Goal: Transaction & Acquisition: Purchase product/service

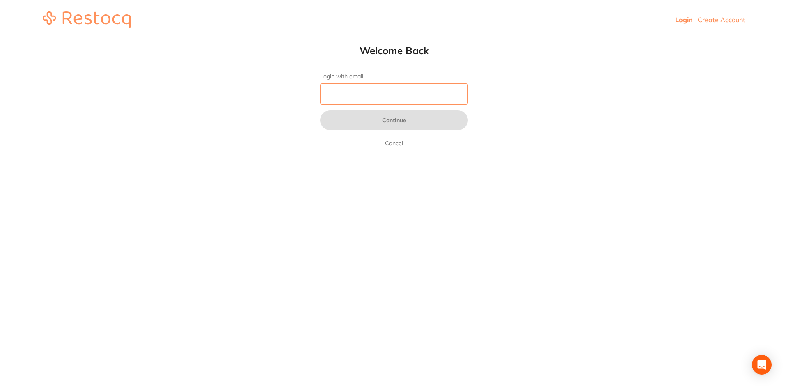
click at [351, 96] on input "Login with email" at bounding box center [394, 93] width 148 height 21
type input "P"
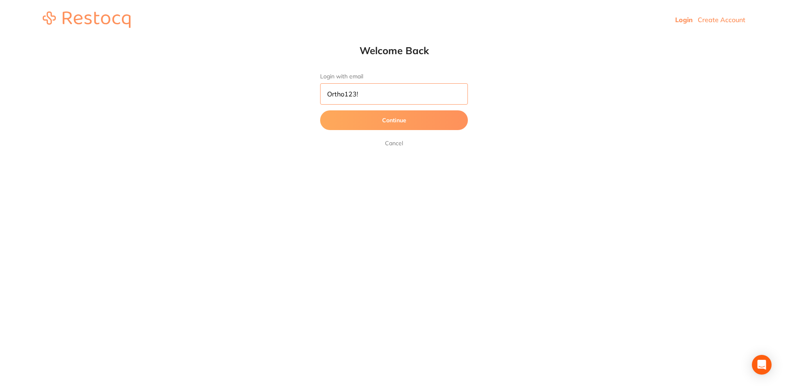
click at [320, 110] on button "Continue" at bounding box center [394, 120] width 148 height 20
drag, startPoint x: 370, startPoint y: 95, endPoint x: 317, endPoint y: 89, distance: 53.7
click at [322, 88] on input "Ortho123!" at bounding box center [394, 93] width 148 height 21
click at [390, 119] on button "Continue" at bounding box center [394, 120] width 148 height 20
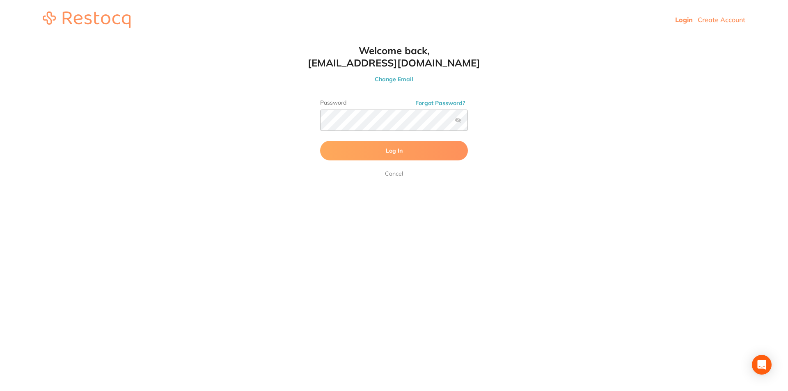
click at [346, 148] on button "Log In" at bounding box center [394, 151] width 148 height 20
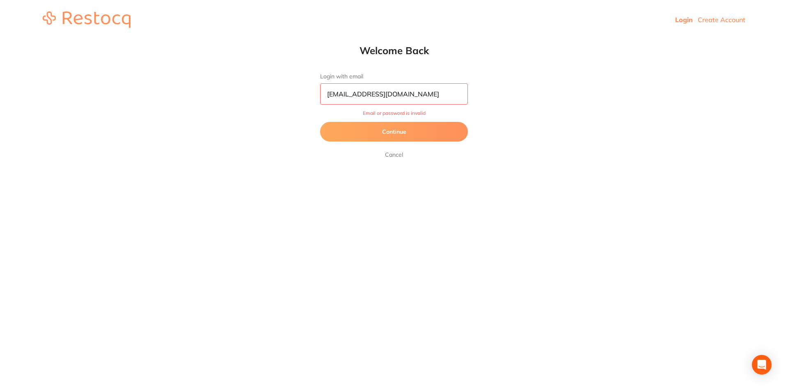
click at [392, 133] on button "Continue" at bounding box center [394, 132] width 148 height 20
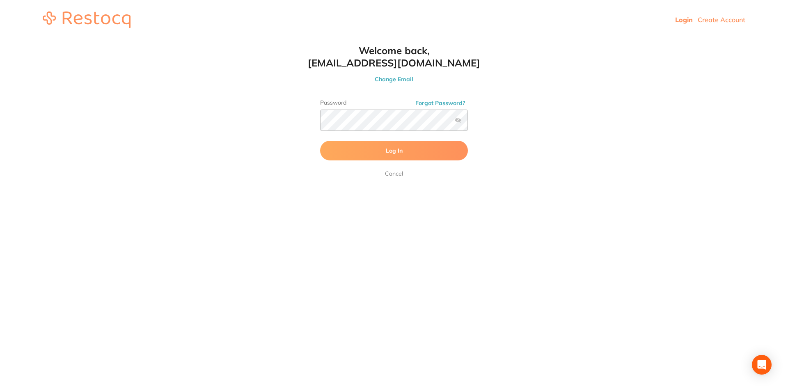
click at [388, 149] on span "Log In" at bounding box center [394, 150] width 17 height 7
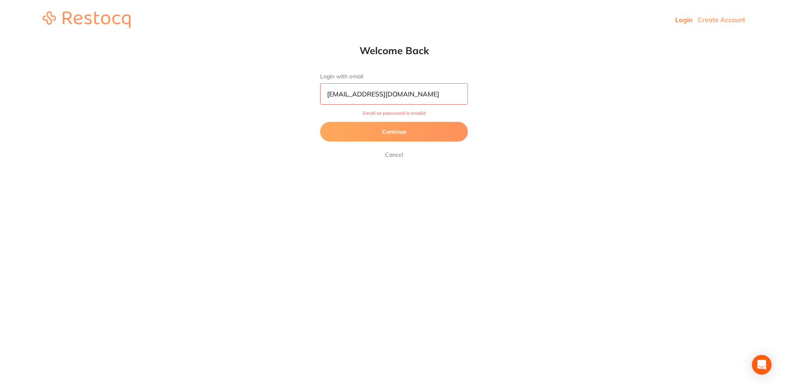
drag, startPoint x: 418, startPoint y: 93, endPoint x: 319, endPoint y: 81, distance: 100.0
click at [319, 81] on div "Welcome Back Login with email reception@hbortho.com.au Email or password is inv…" at bounding box center [394, 101] width 181 height 115
type input "reception@orthodonticsatpenrith.com.au"
click at [392, 140] on button "Continue" at bounding box center [394, 132] width 148 height 20
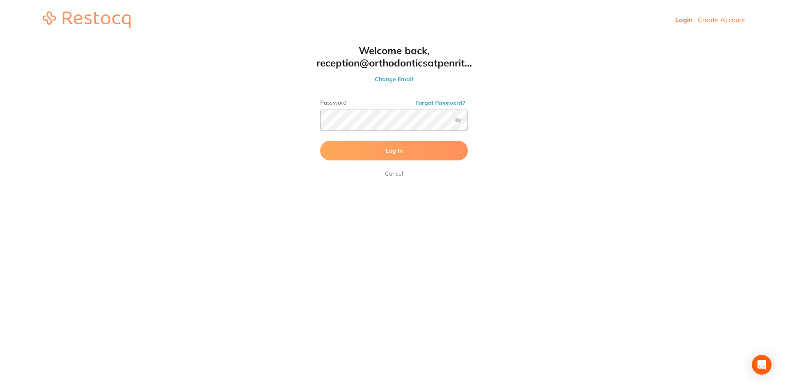
click at [383, 149] on button "Log In" at bounding box center [394, 151] width 148 height 20
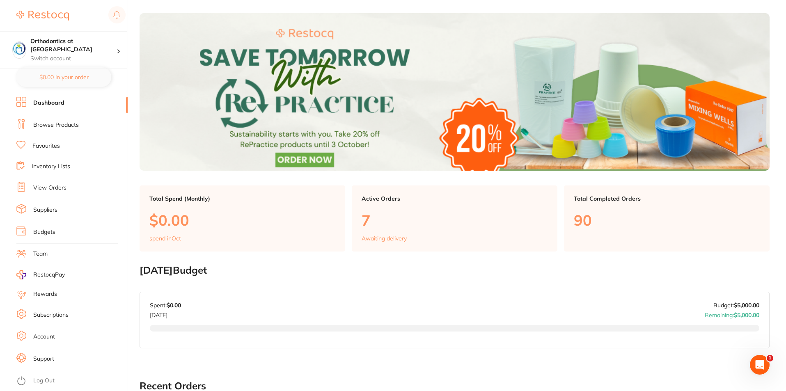
scroll to position [41, 0]
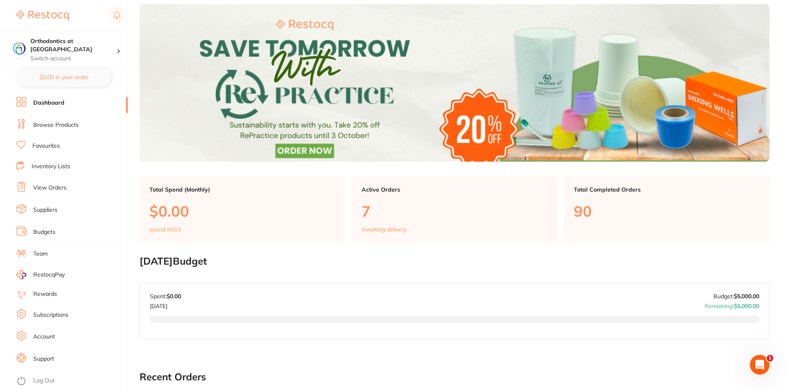
click at [50, 149] on link "Favourites" at bounding box center [46, 146] width 28 height 8
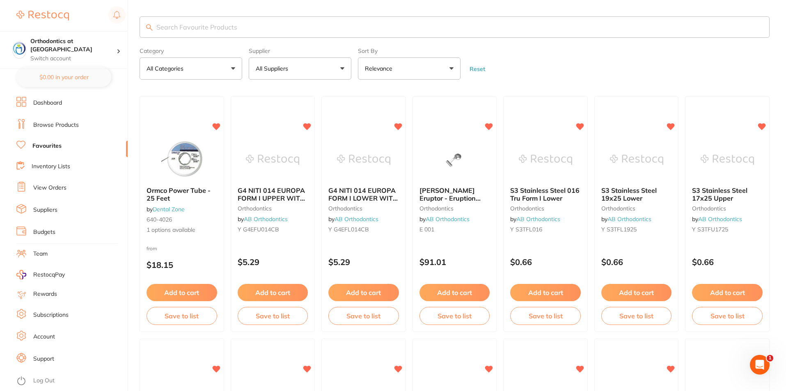
click at [344, 66] on button "All Suppliers" at bounding box center [300, 68] width 103 height 22
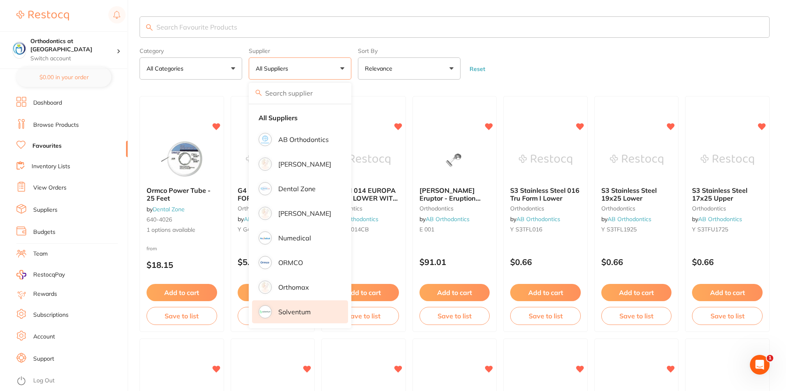
click at [293, 312] on p "Solventum" at bounding box center [294, 311] width 32 height 7
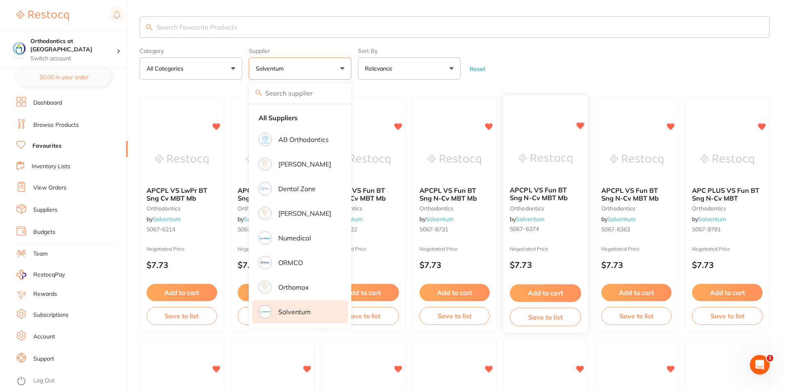
click at [581, 136] on div "APCPL VS Fun BT Sng N-Cv MBT Mb orthodontics by Solventum 5067-6374 Negotiated …" at bounding box center [545, 214] width 85 height 238
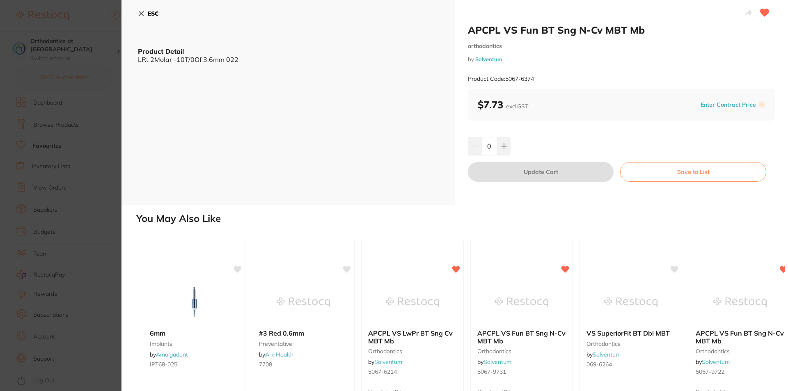
click at [142, 14] on icon at bounding box center [141, 13] width 5 height 5
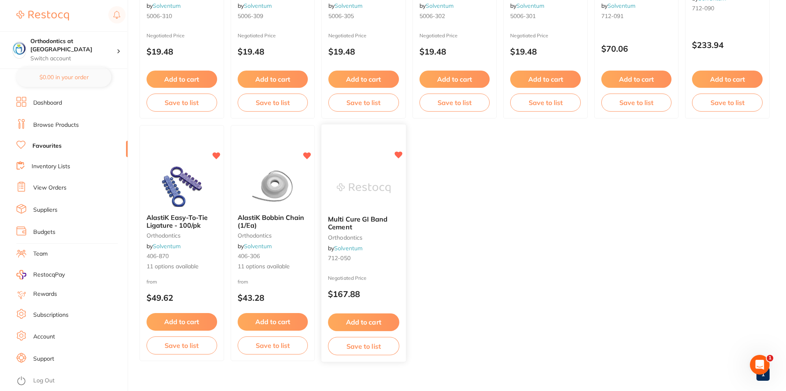
scroll to position [1196, 0]
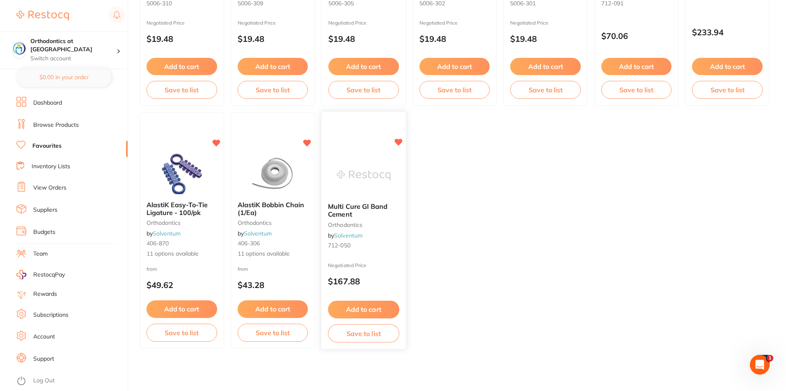
click at [360, 310] on button "Add to cart" at bounding box center [363, 310] width 71 height 18
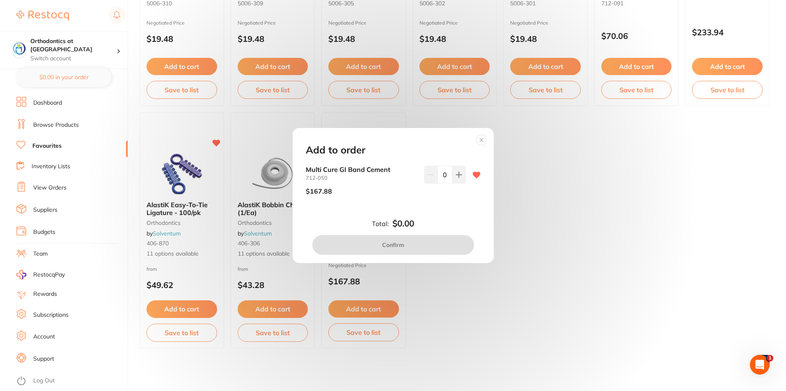
scroll to position [0, 0]
click at [458, 176] on icon at bounding box center [459, 175] width 7 height 7
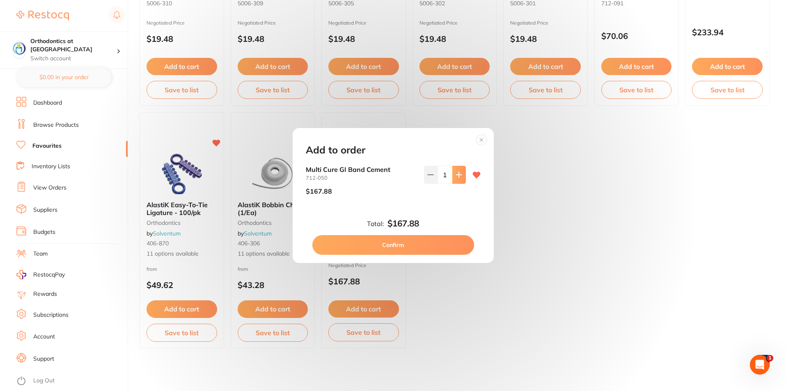
click at [458, 176] on icon at bounding box center [459, 175] width 7 height 7
type input "2"
click at [408, 244] on button "Confirm" at bounding box center [393, 245] width 162 height 20
checkbox input "false"
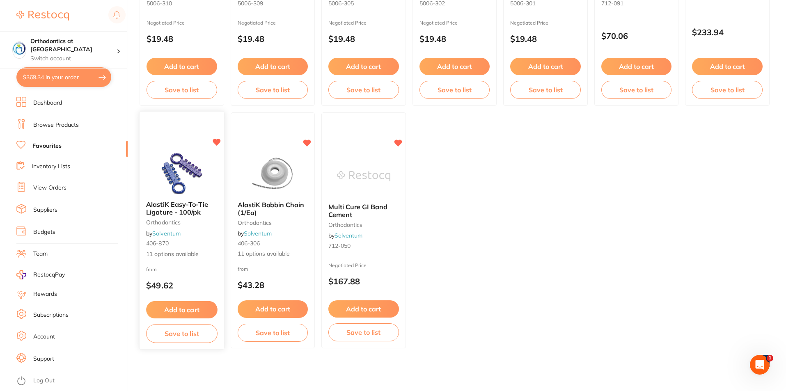
click at [164, 307] on button "Add to cart" at bounding box center [181, 310] width 71 height 18
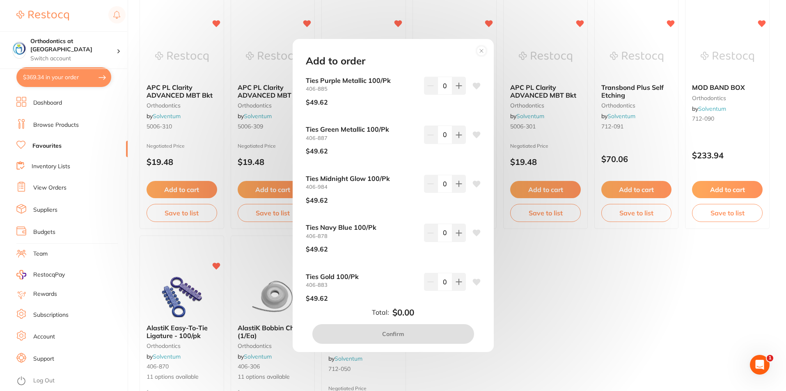
click at [200, 251] on div "Add to order Ties Purple Metallic 100/Pk 406-885 $49.62 0 Ties Green Metallic 1…" at bounding box center [393, 195] width 786 height 391
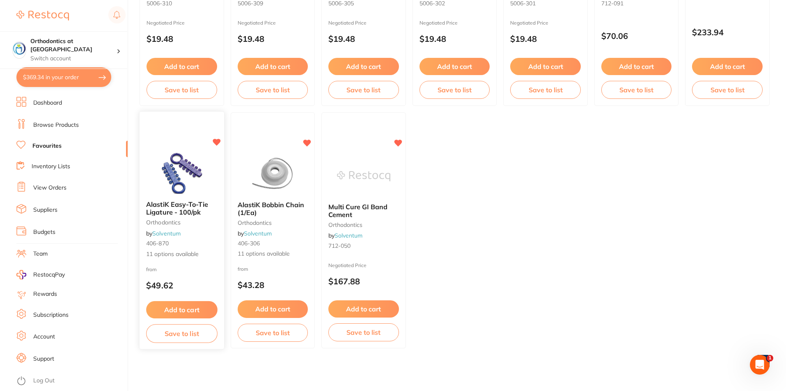
click at [165, 252] on span "11 options available" at bounding box center [181, 254] width 71 height 8
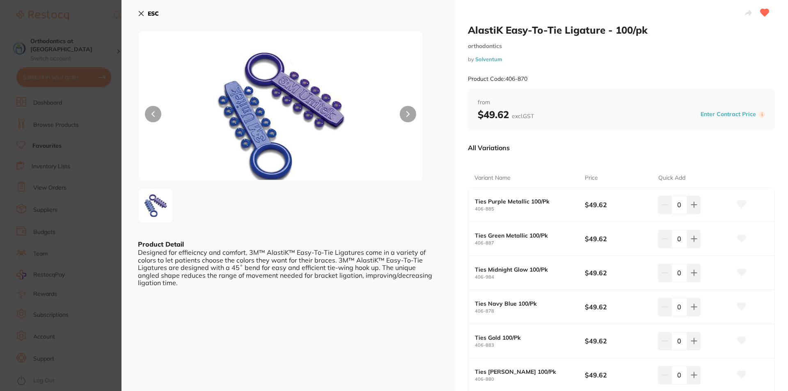
click at [142, 12] on icon at bounding box center [141, 13] width 5 height 5
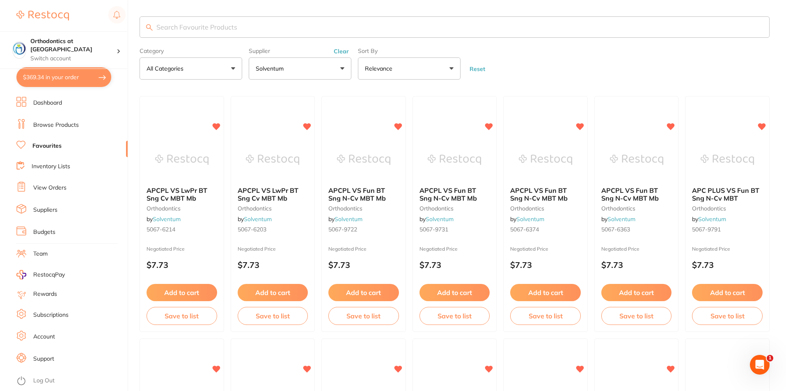
click at [60, 125] on link "Browse Products" at bounding box center [56, 125] width 46 height 8
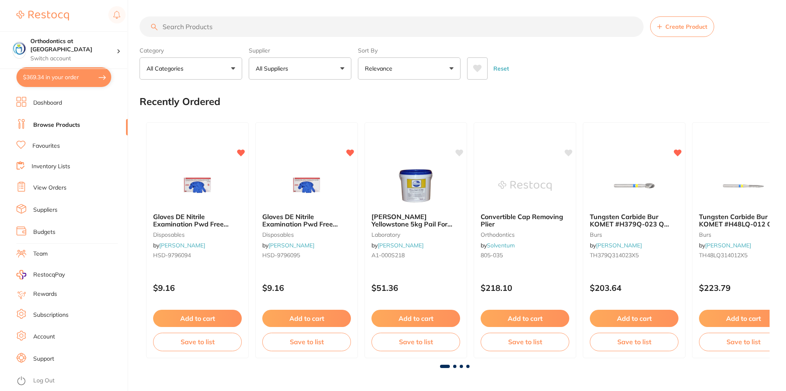
click at [341, 71] on button "All Suppliers" at bounding box center [300, 68] width 103 height 22
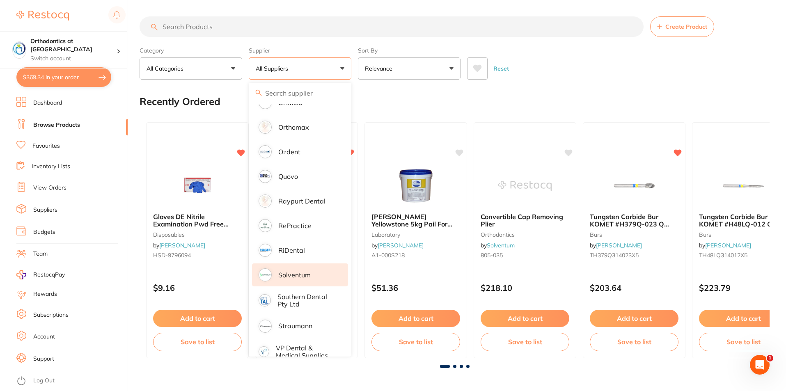
scroll to position [808, 0]
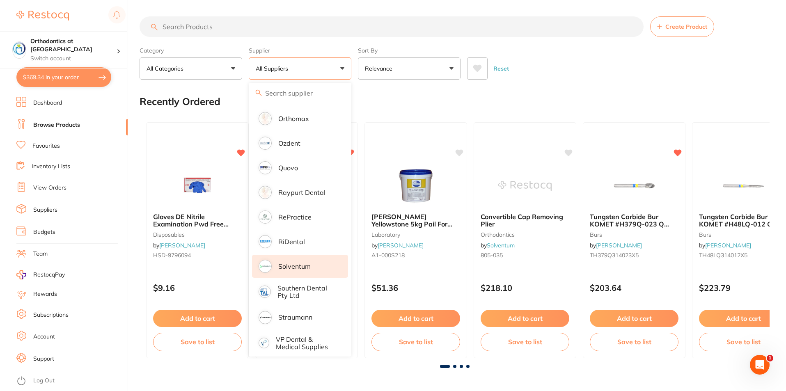
click at [291, 265] on li "Solventum" at bounding box center [300, 266] width 96 height 23
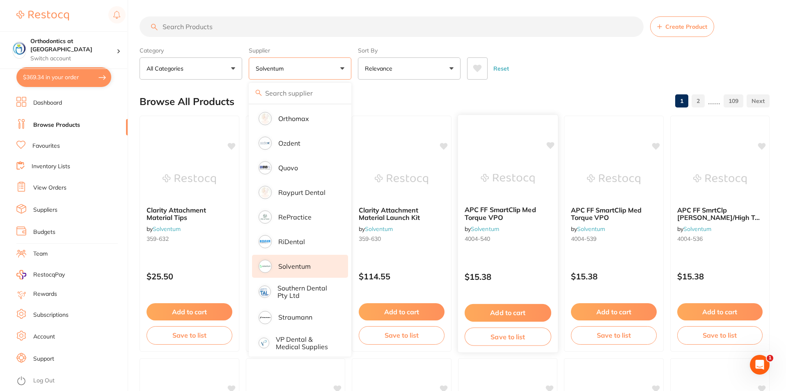
scroll to position [0, 0]
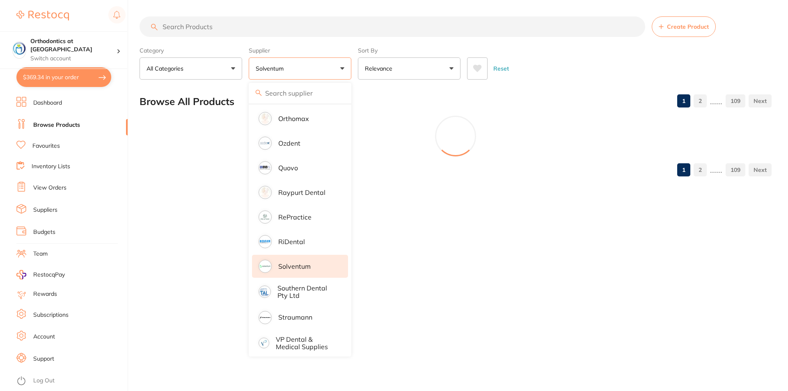
click at [527, 131] on div at bounding box center [456, 136] width 632 height 41
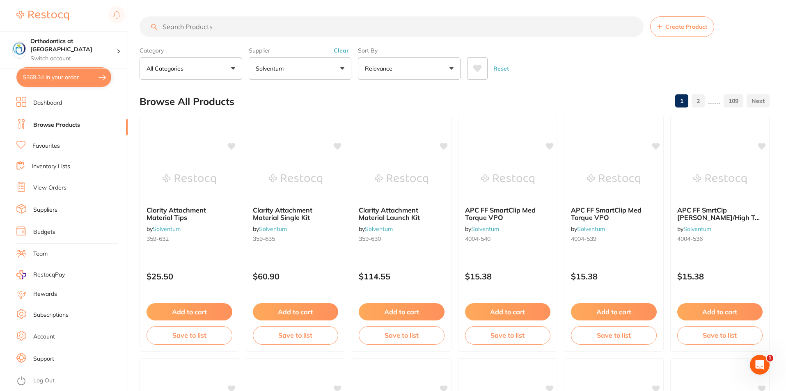
click at [178, 25] on input "search" at bounding box center [392, 26] width 504 height 21
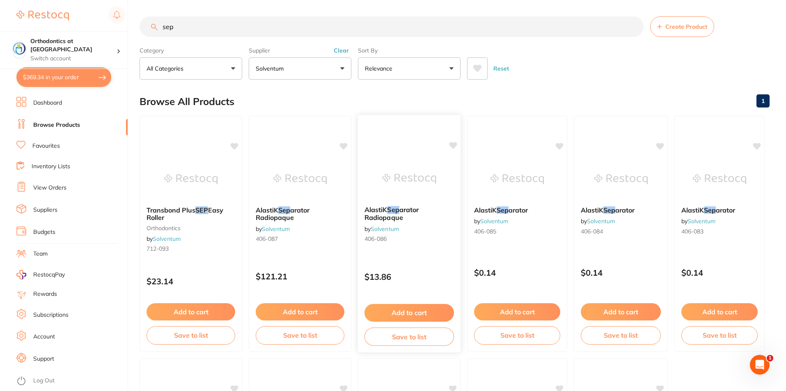
click at [392, 217] on span "arator Radiopaque" at bounding box center [391, 214] width 54 height 16
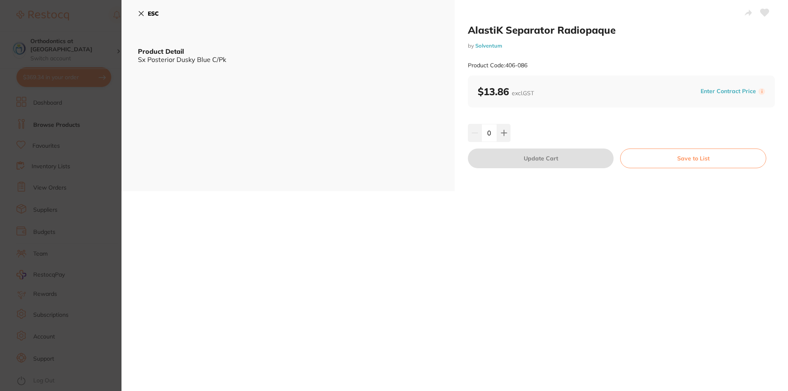
click at [140, 11] on icon at bounding box center [141, 13] width 7 height 7
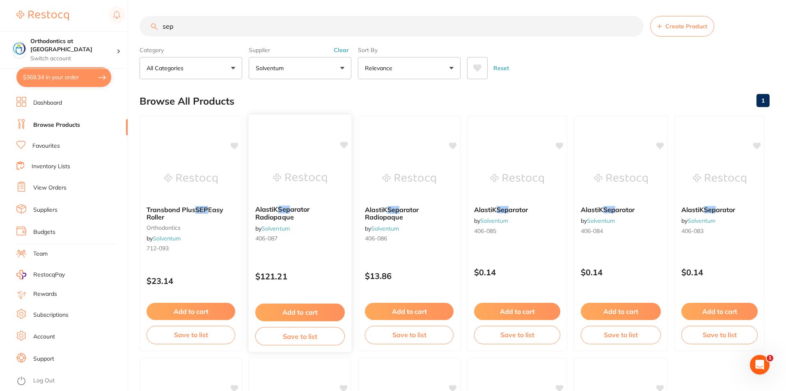
click at [282, 208] on em "Sep" at bounding box center [284, 209] width 12 height 8
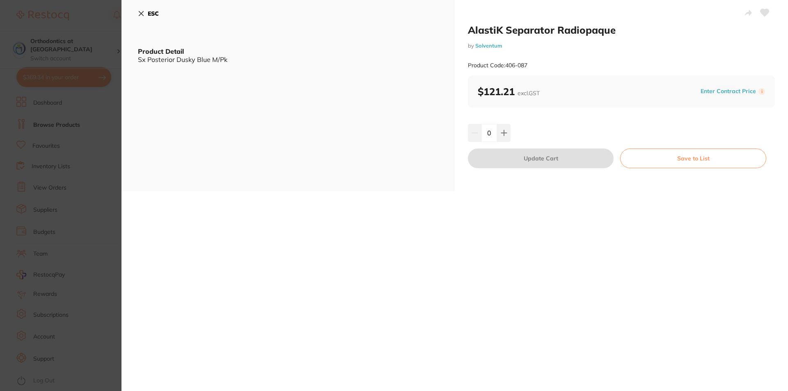
click at [138, 11] on icon at bounding box center [141, 13] width 7 height 7
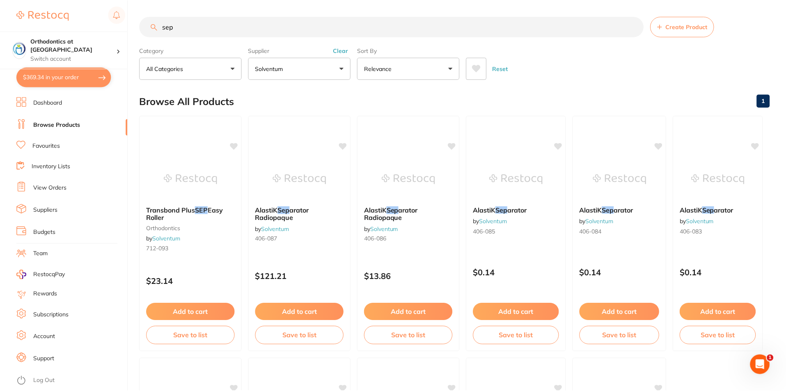
scroll to position [0, 0]
click at [386, 212] on span "AlastiK" at bounding box center [375, 209] width 23 height 8
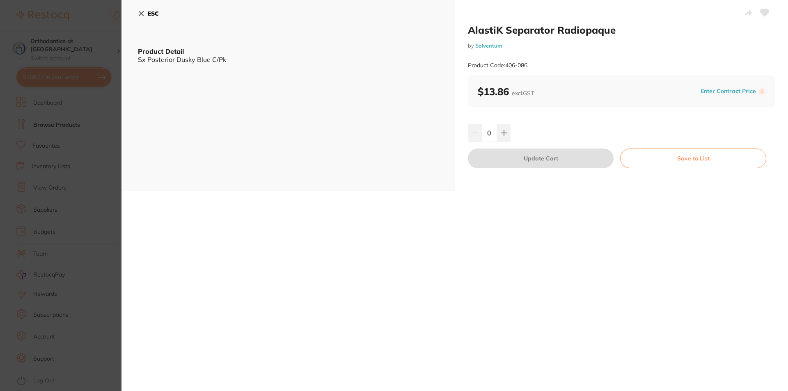
click at [140, 14] on icon at bounding box center [141, 13] width 7 height 7
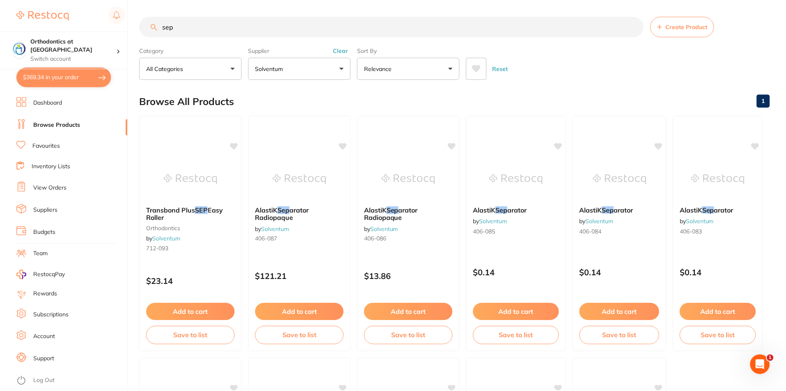
scroll to position [0, 0]
click at [274, 214] on span "arator Radiopaque" at bounding box center [282, 213] width 54 height 16
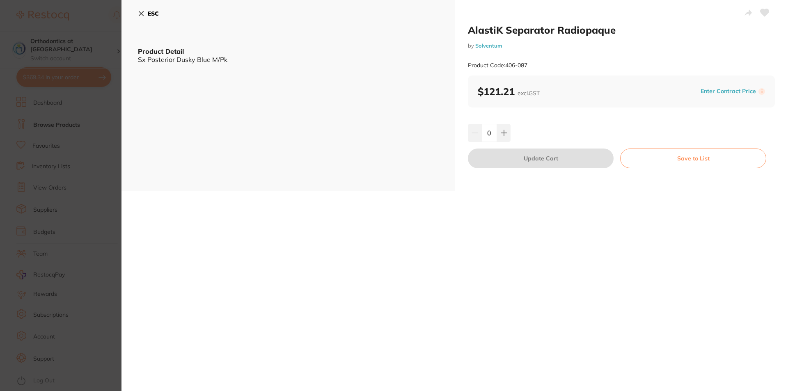
click at [143, 14] on icon at bounding box center [141, 13] width 7 height 7
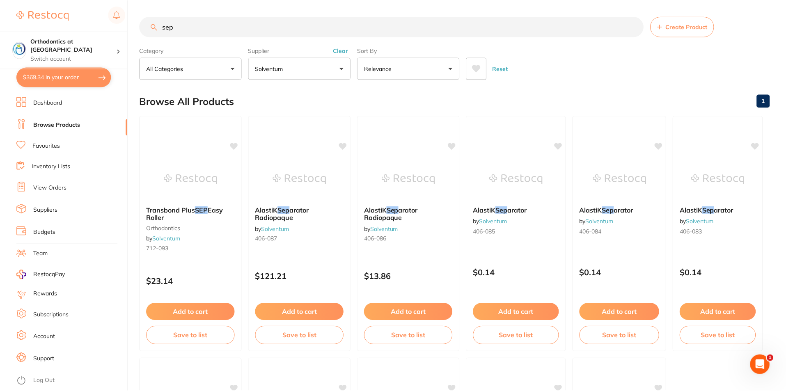
scroll to position [0, 0]
click at [297, 316] on button "Add to cart" at bounding box center [299, 313] width 89 height 18
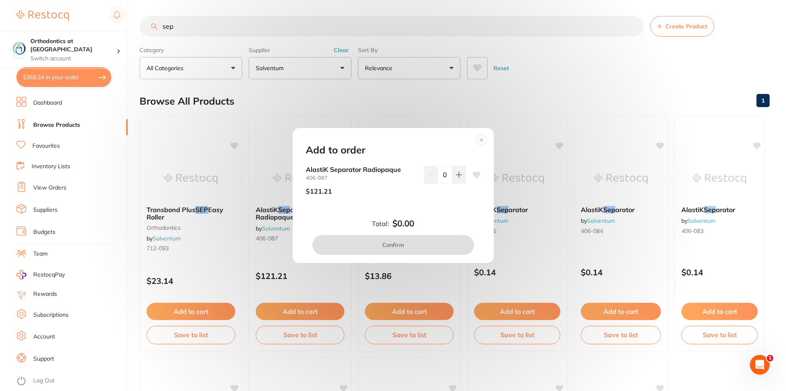
scroll to position [0, 0]
click at [594, 115] on div "Add to order AlastiK Separator Radiopaque 406-087 $121.21 0 Total: $0.00 Confirm" at bounding box center [393, 195] width 786 height 391
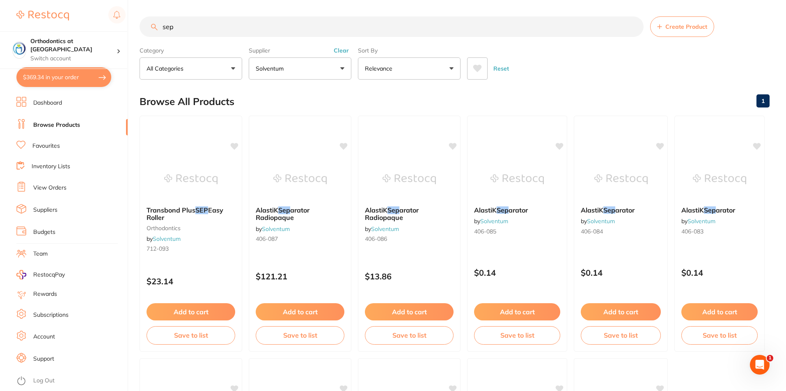
drag, startPoint x: 177, startPoint y: 28, endPoint x: 163, endPoint y: 27, distance: 14.8
click at [163, 27] on input "sep" at bounding box center [392, 26] width 504 height 21
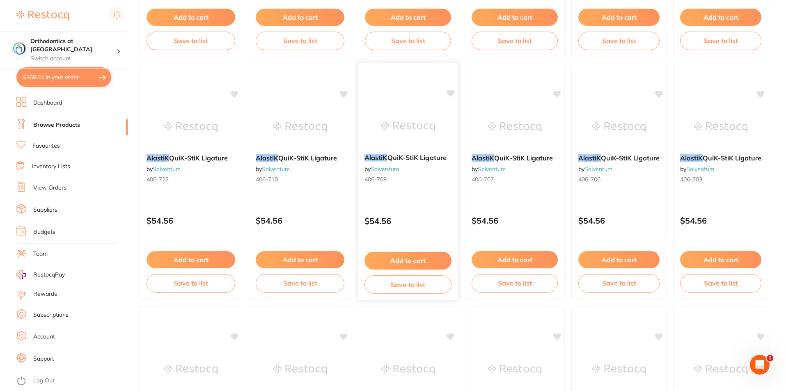
scroll to position [821, 0]
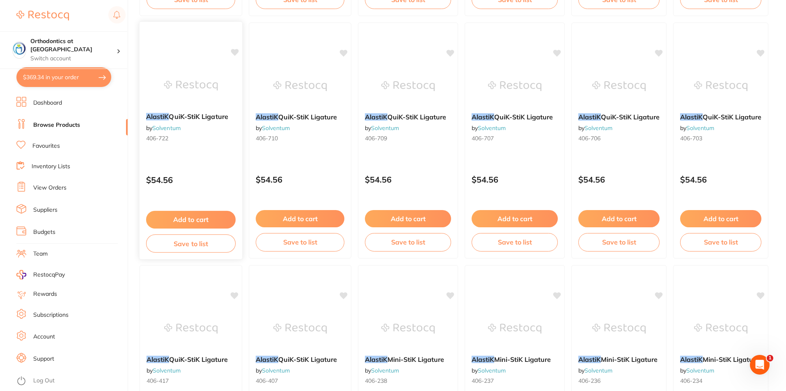
click at [188, 216] on button "Add to cart" at bounding box center [190, 220] width 89 height 18
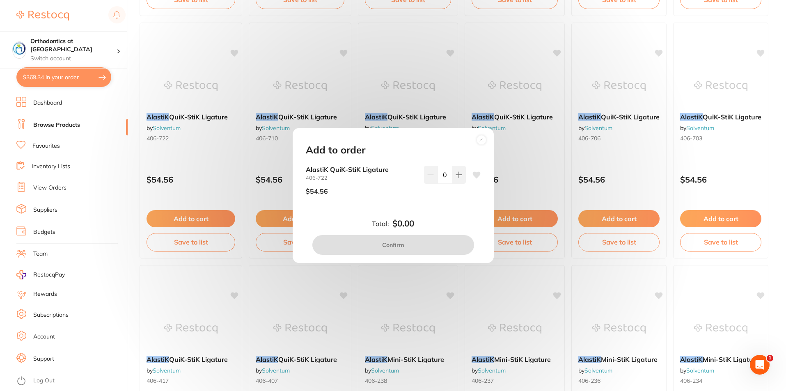
scroll to position [0, 0]
click at [481, 140] on icon at bounding box center [481, 139] width 13 height 13
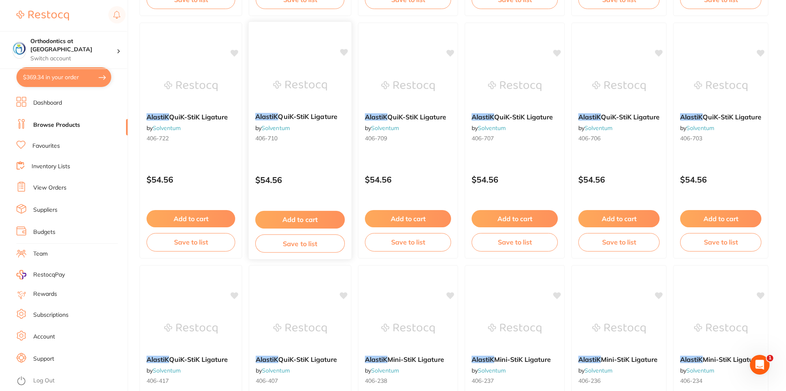
click at [291, 216] on button "Add to cart" at bounding box center [299, 220] width 89 height 18
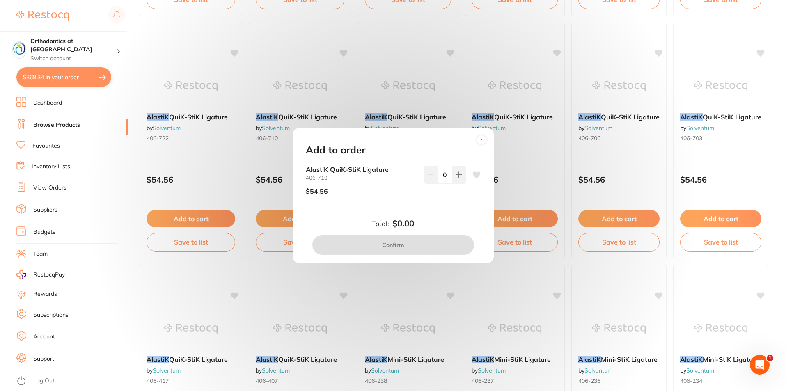
click at [484, 139] on circle at bounding box center [481, 139] width 9 height 9
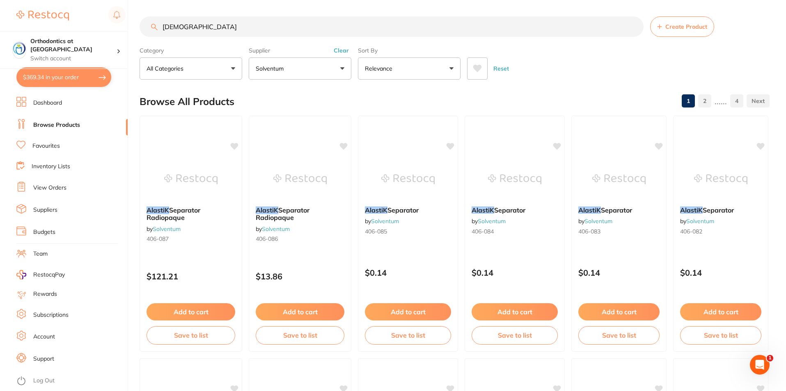
click at [186, 26] on input "Alastik" at bounding box center [392, 26] width 504 height 21
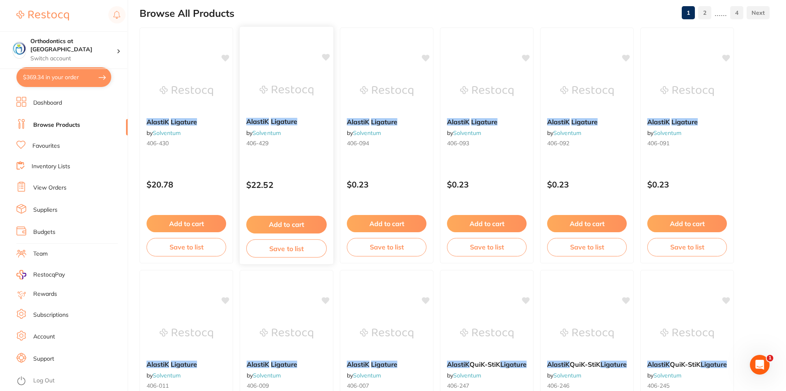
scroll to position [82, 0]
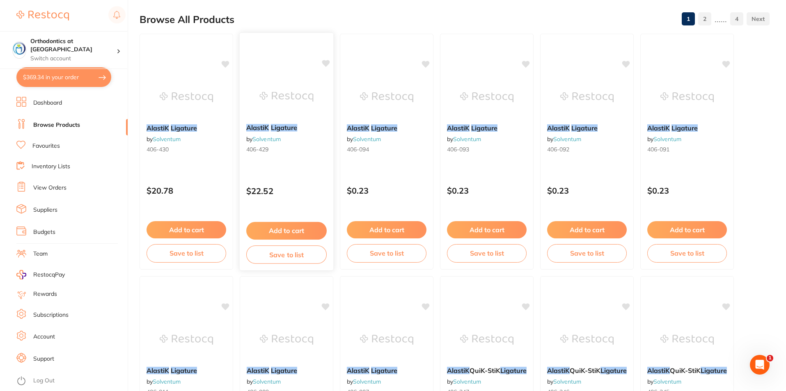
click at [274, 133] on div "AlastiK Ligature by Solventum 406-429" at bounding box center [287, 139] width 94 height 45
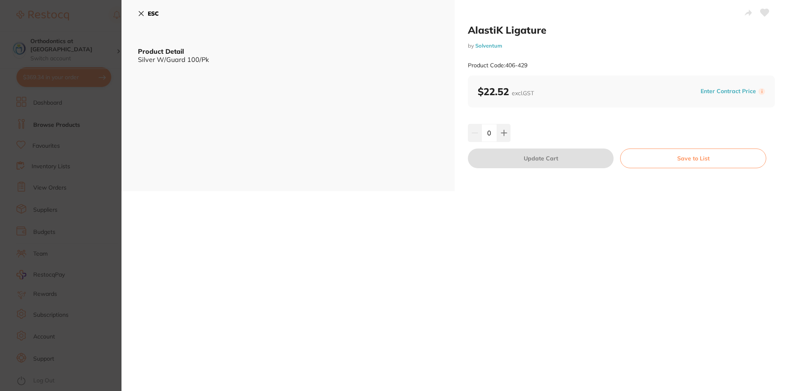
click at [278, 140] on div "ESC Product Detail Silver W/Guard 100/Pk" at bounding box center [287, 95] width 333 height 191
click at [140, 11] on icon at bounding box center [141, 13] width 7 height 7
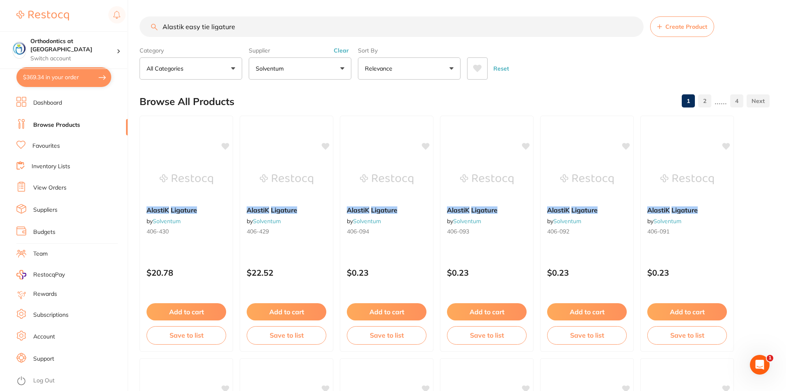
click at [241, 25] on input "Alastik easy tie ligature" at bounding box center [392, 26] width 504 height 21
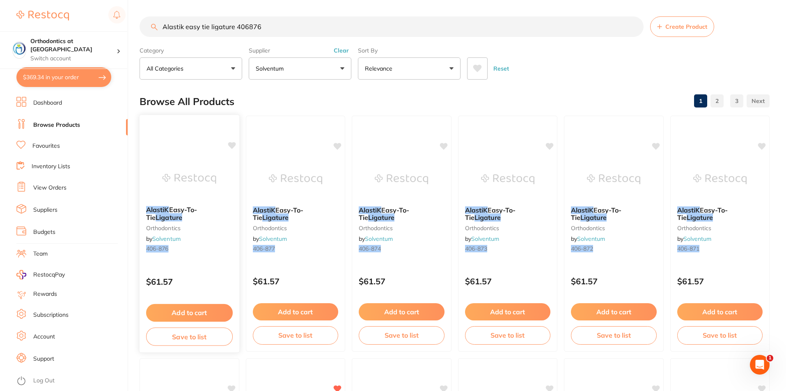
type input "Alastik easy tie ligature 406876"
click at [177, 210] on span "Easy-To-Tie" at bounding box center [171, 214] width 51 height 16
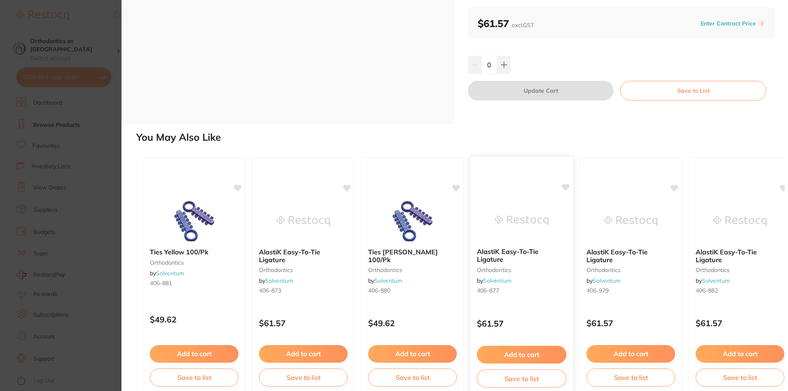
scroll to position [94, 0]
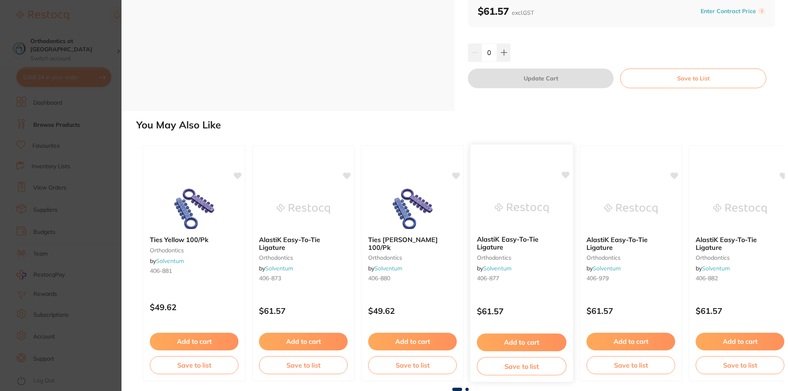
click at [527, 338] on button "Add to cart" at bounding box center [521, 343] width 89 height 18
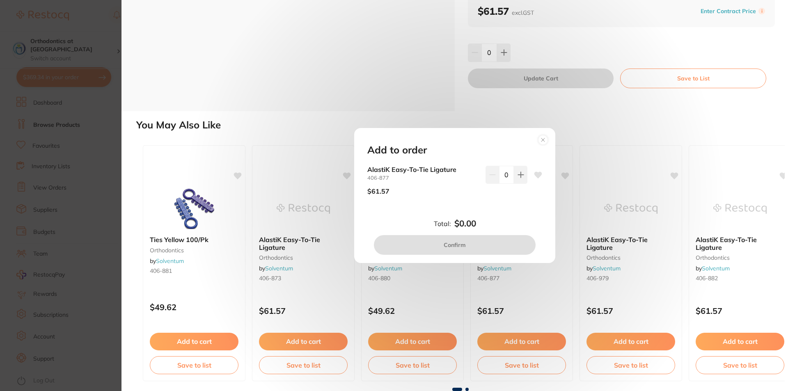
scroll to position [0, 0]
click at [539, 138] on circle at bounding box center [543, 139] width 9 height 9
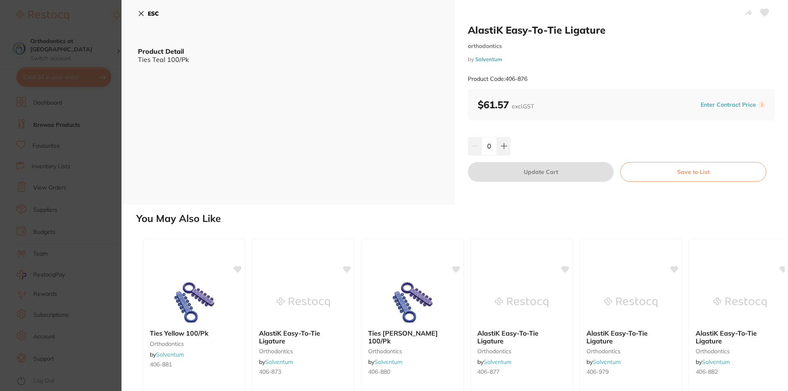
click at [139, 13] on icon at bounding box center [141, 13] width 7 height 7
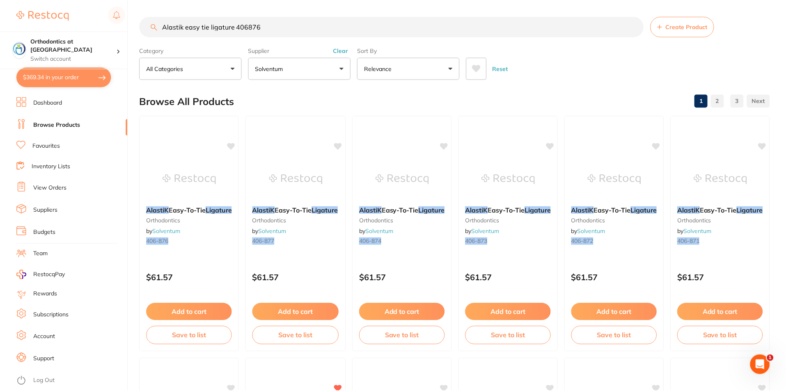
scroll to position [1, 0]
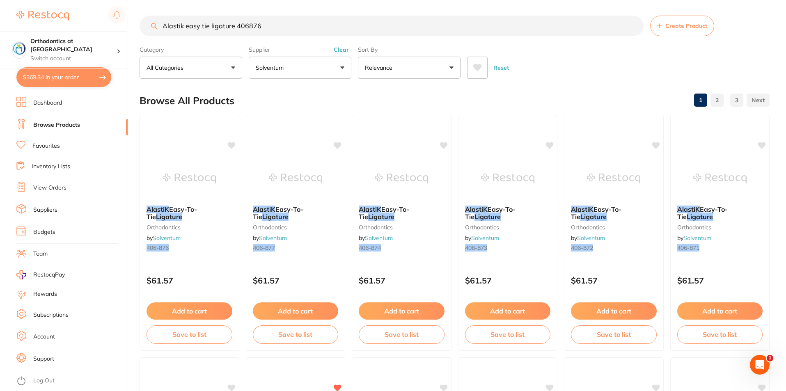
click at [271, 29] on input "Alastik easy tie ligature 406876" at bounding box center [392, 26] width 504 height 21
click at [42, 383] on link "Log Out" at bounding box center [43, 381] width 21 height 8
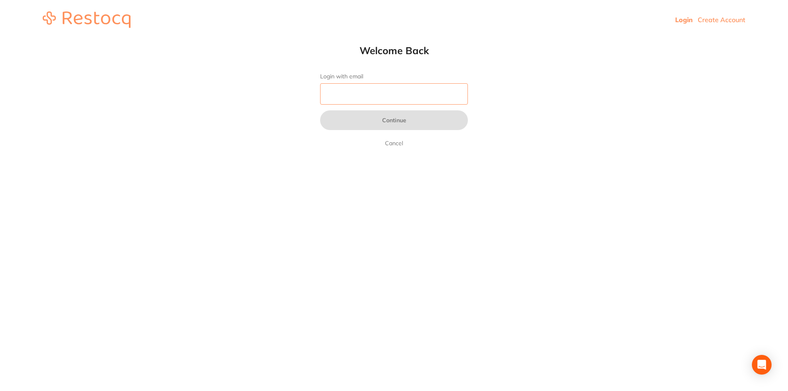
click at [363, 94] on input "Login with email" at bounding box center [394, 93] width 148 height 21
type input "[EMAIL_ADDRESS][DOMAIN_NAME]"
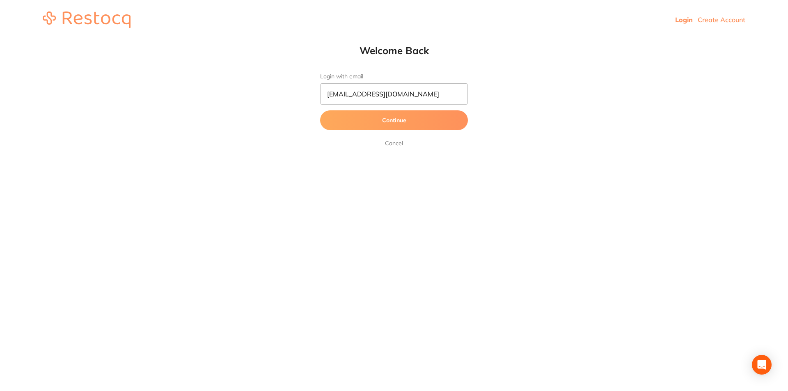
click at [399, 121] on button "Continue" at bounding box center [394, 120] width 148 height 20
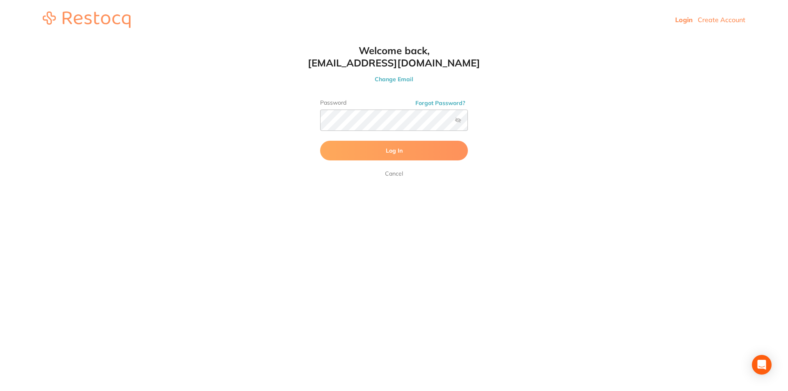
click at [395, 150] on span "Log In" at bounding box center [394, 150] width 17 height 7
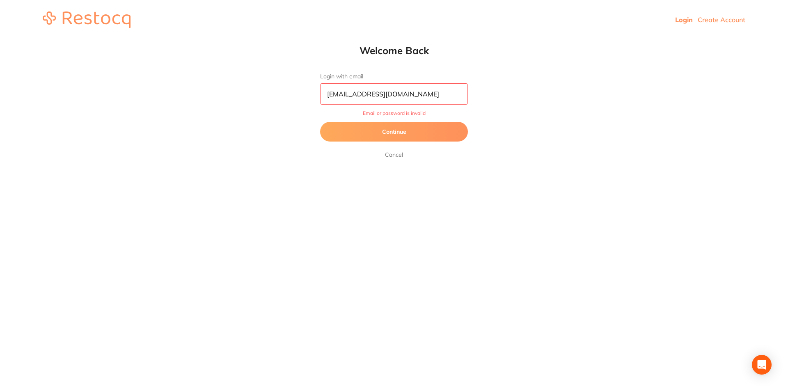
click at [393, 131] on button "Continue" at bounding box center [394, 132] width 148 height 20
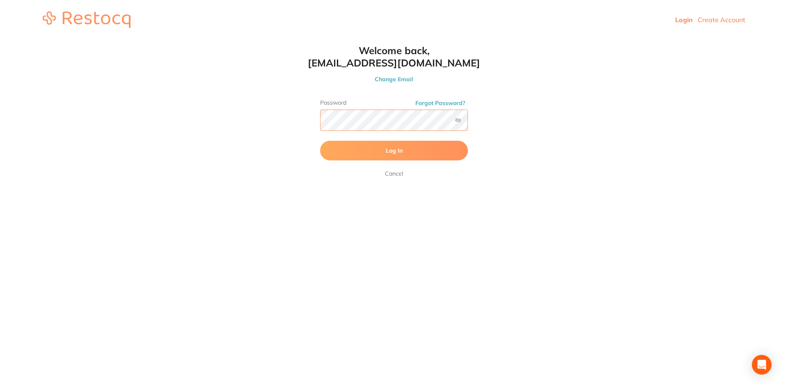
click at [320, 141] on button "Log In" at bounding box center [394, 151] width 148 height 20
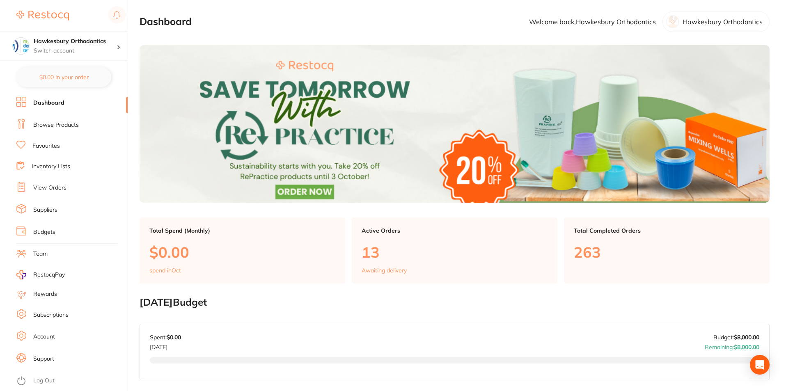
click at [56, 147] on link "Favourites" at bounding box center [46, 146] width 28 height 8
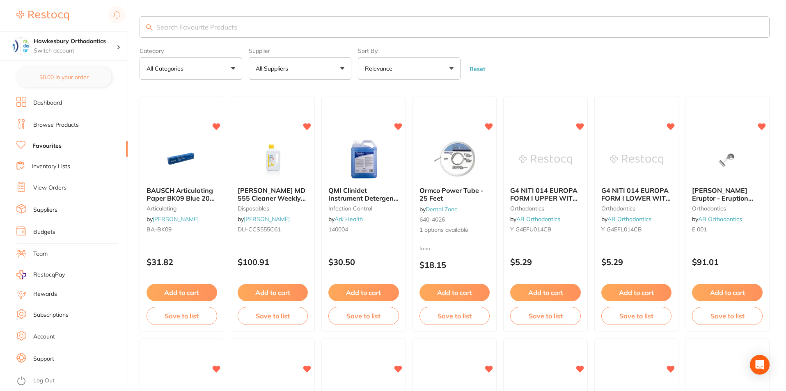
click at [336, 66] on button "All Suppliers" at bounding box center [300, 68] width 103 height 22
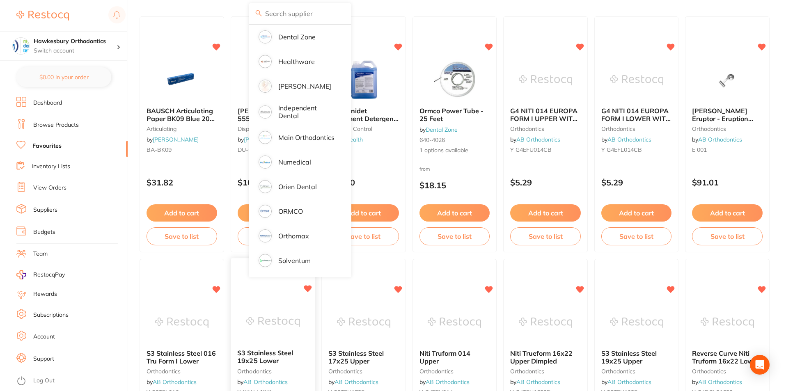
scroll to position [164, 0]
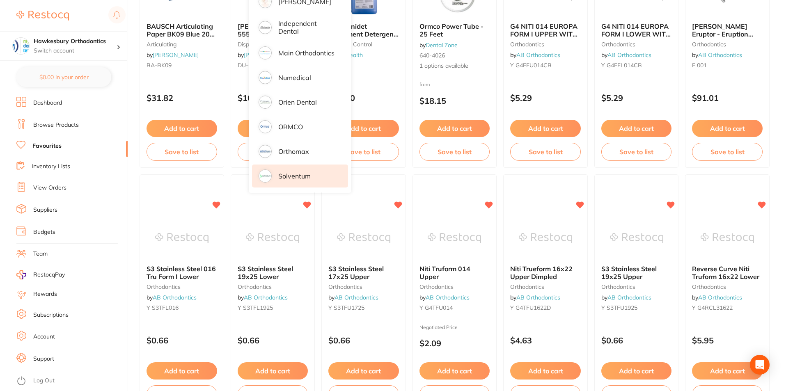
click at [287, 173] on p "Solventum" at bounding box center [294, 175] width 32 height 7
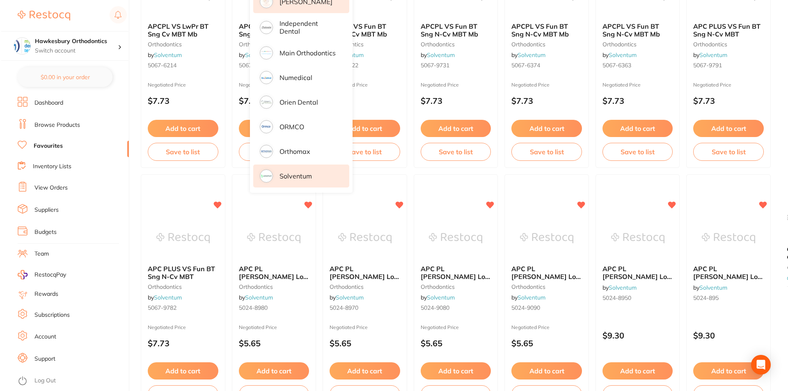
scroll to position [0, 0]
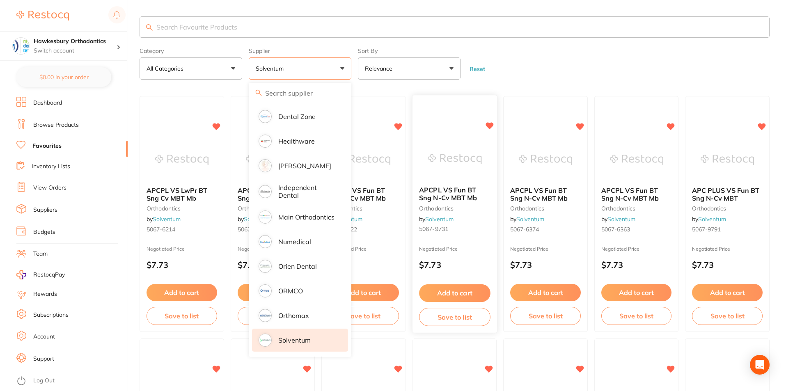
click at [456, 106] on div at bounding box center [455, 106] width 85 height 21
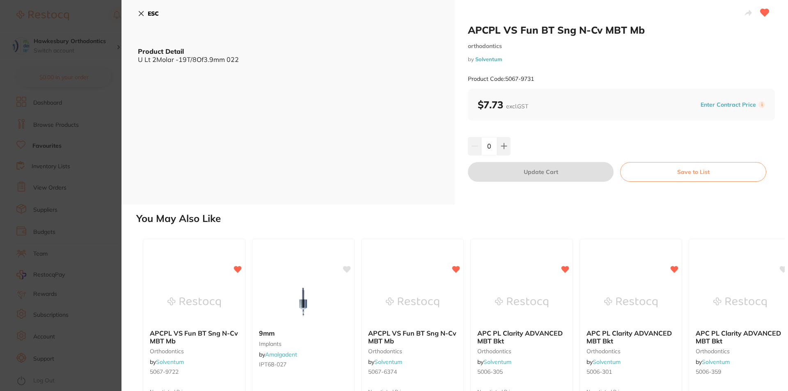
click at [143, 11] on icon at bounding box center [141, 13] width 5 height 5
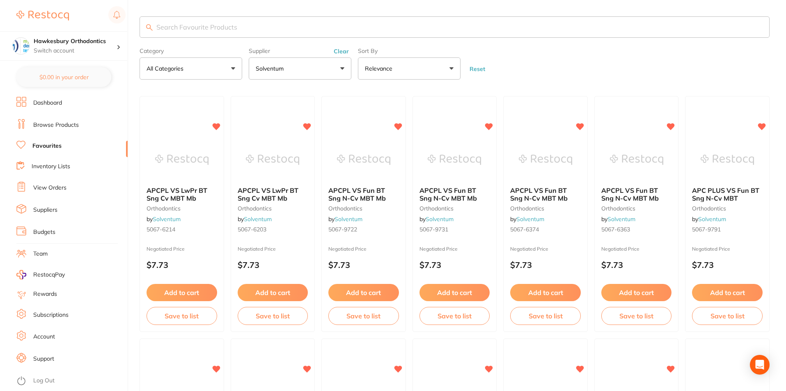
click at [186, 31] on input "search" at bounding box center [455, 26] width 630 height 21
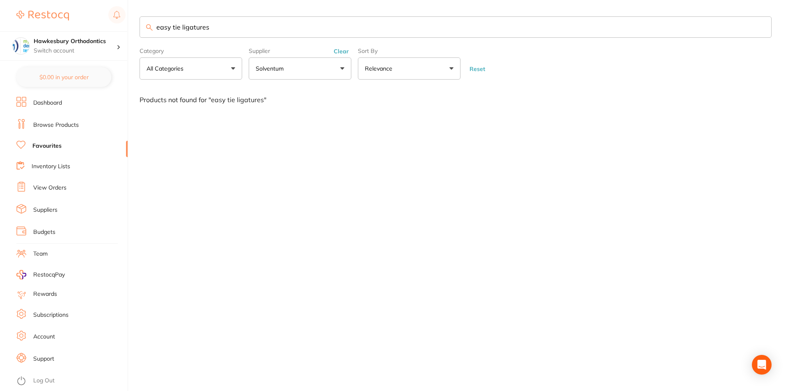
type input "easy tie ligatures"
click at [69, 124] on link "Browse Products" at bounding box center [56, 125] width 46 height 8
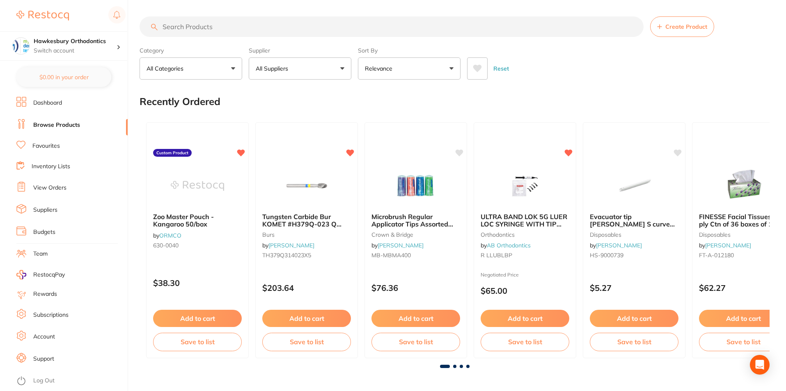
click at [192, 26] on input "search" at bounding box center [392, 26] width 504 height 21
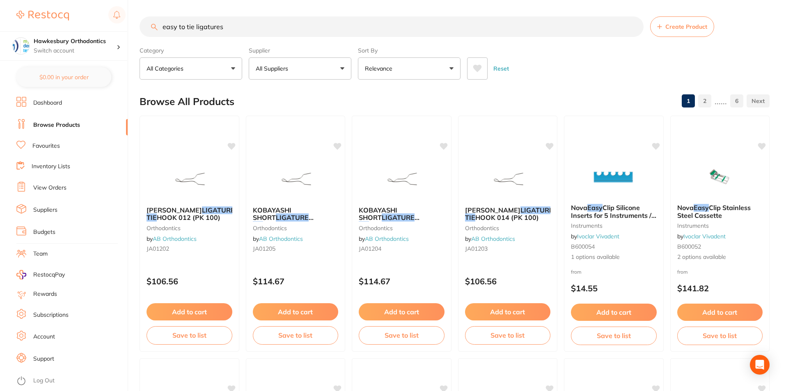
type input "easy to tie ligatures"
click at [344, 70] on button "All Suppliers" at bounding box center [300, 68] width 103 height 22
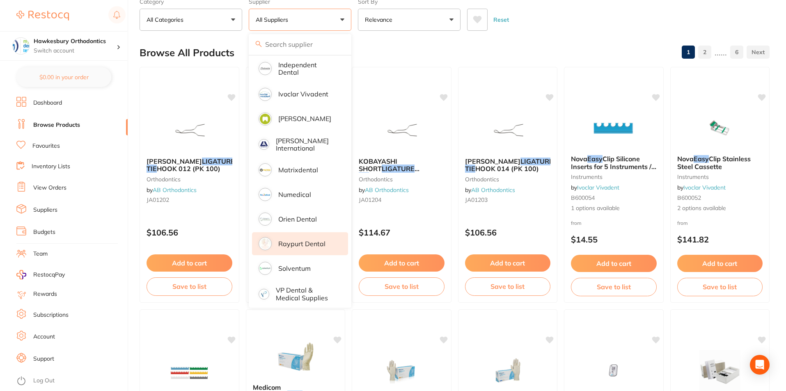
scroll to position [164, 0]
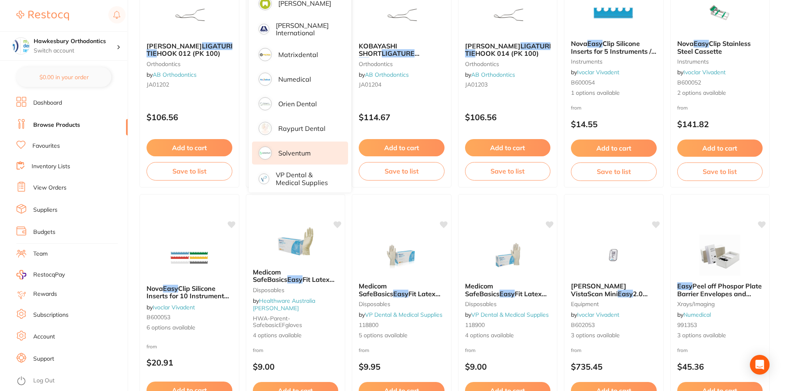
click at [292, 149] on p "Solventum" at bounding box center [294, 152] width 32 height 7
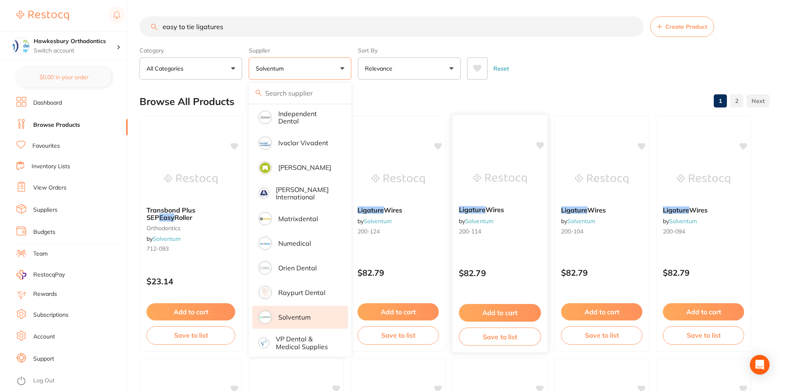
click at [479, 119] on div at bounding box center [499, 125] width 95 height 21
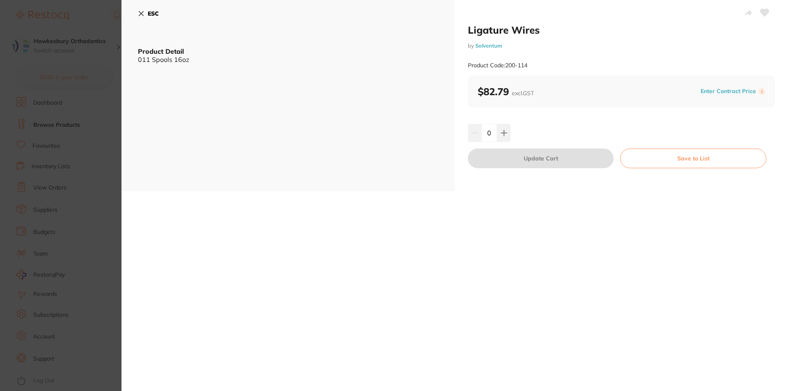
click at [142, 13] on icon at bounding box center [141, 13] width 5 height 5
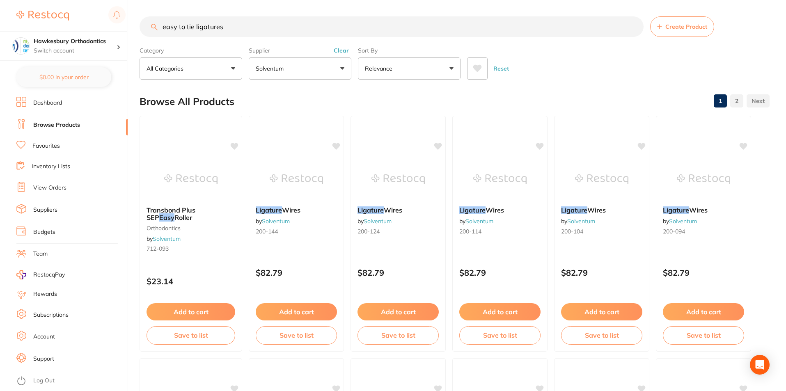
click at [75, 124] on link "Browse Products" at bounding box center [56, 125] width 47 height 8
drag, startPoint x: 229, startPoint y: 26, endPoint x: 183, endPoint y: 17, distance: 46.9
click at [164, 24] on input "easy to tie ligatures" at bounding box center [392, 26] width 504 height 21
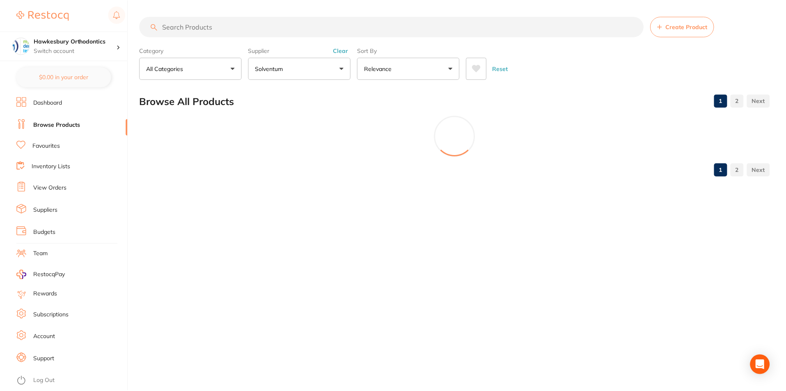
scroll to position [481, 0]
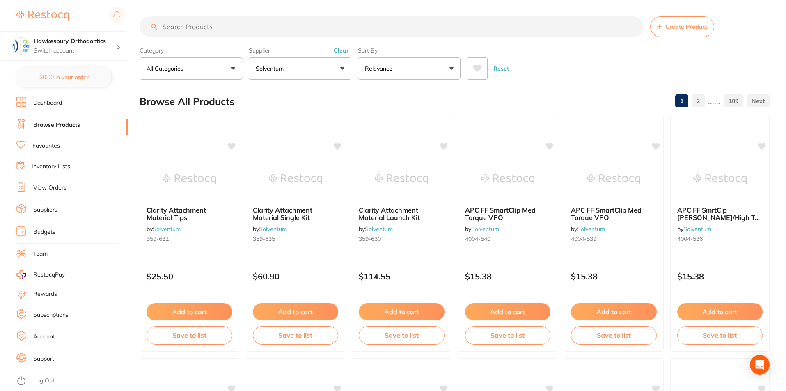
click at [64, 146] on li "Favourites" at bounding box center [71, 146] width 111 height 11
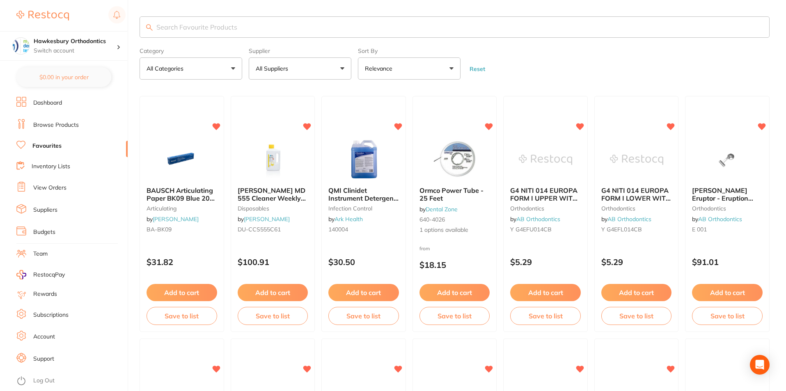
click at [344, 66] on button "All Suppliers" at bounding box center [300, 68] width 103 height 22
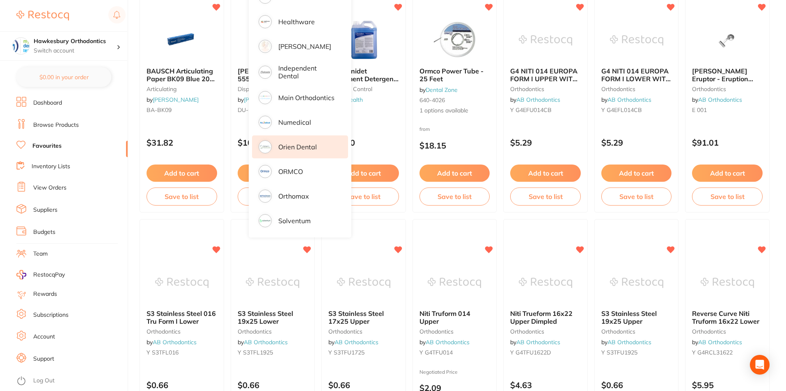
scroll to position [123, 0]
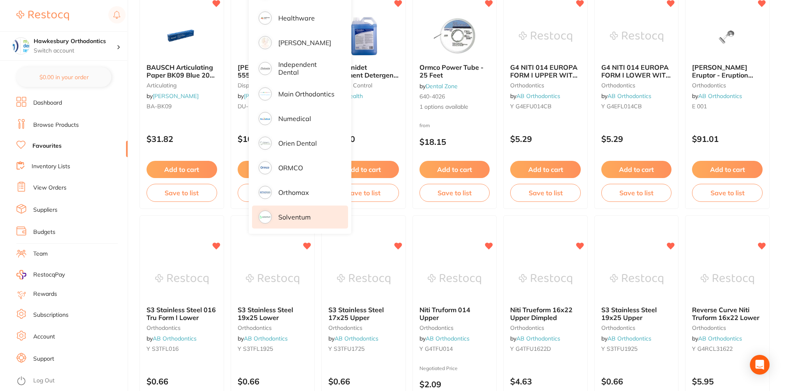
click at [296, 219] on p "Solventum" at bounding box center [294, 216] width 32 height 7
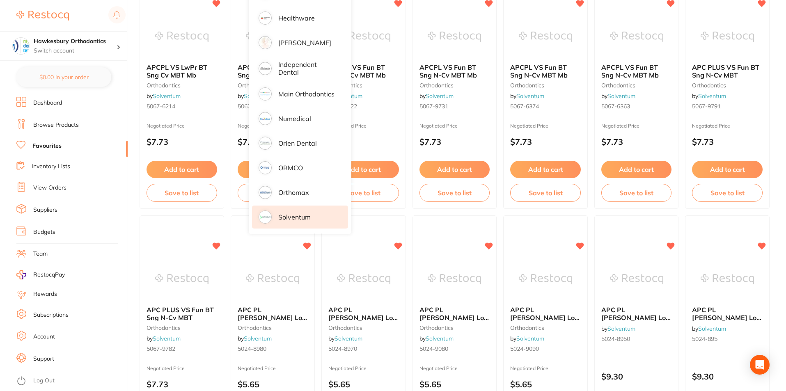
click at [96, 220] on ul "Dashboard Browse Products Favourites Inventory Lists View Orders Suppliers Budg…" at bounding box center [71, 244] width 111 height 294
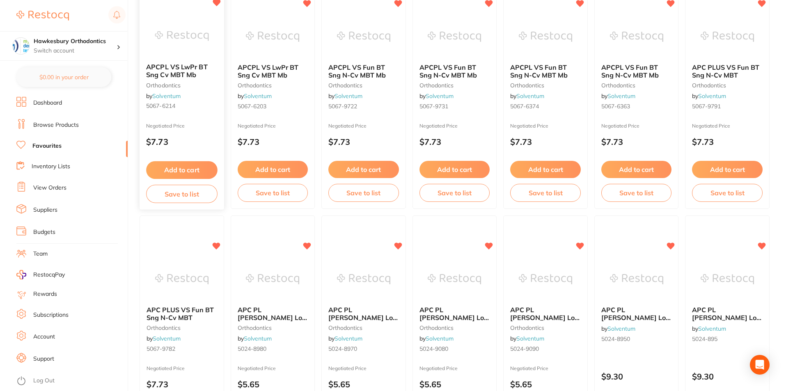
click at [193, 173] on button "Add to cart" at bounding box center [181, 170] width 71 height 18
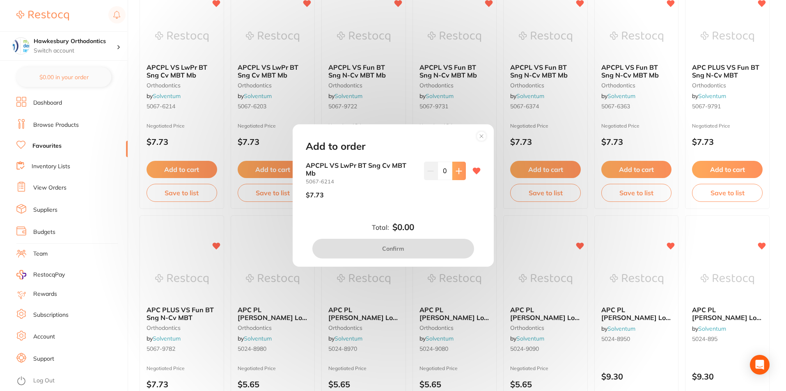
click at [457, 170] on icon at bounding box center [458, 170] width 5 height 5
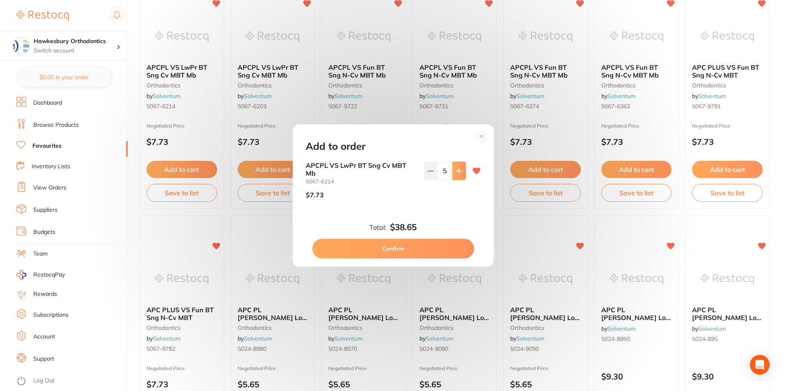
click at [457, 170] on icon at bounding box center [458, 170] width 5 height 5
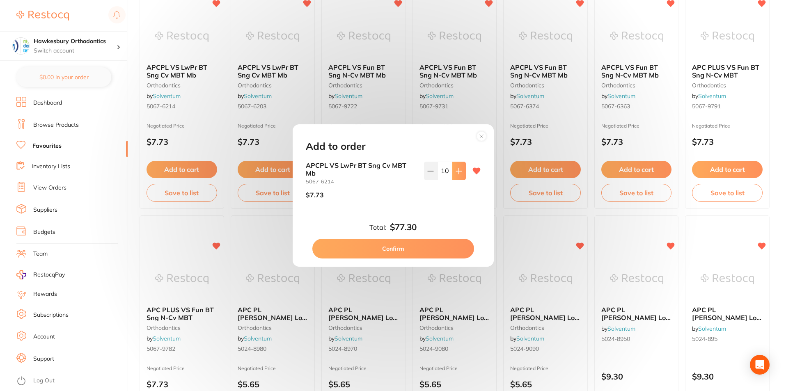
click at [457, 170] on icon at bounding box center [458, 170] width 5 height 5
type input "11"
click at [408, 247] on button "Confirm" at bounding box center [393, 249] width 162 height 20
checkbox input "false"
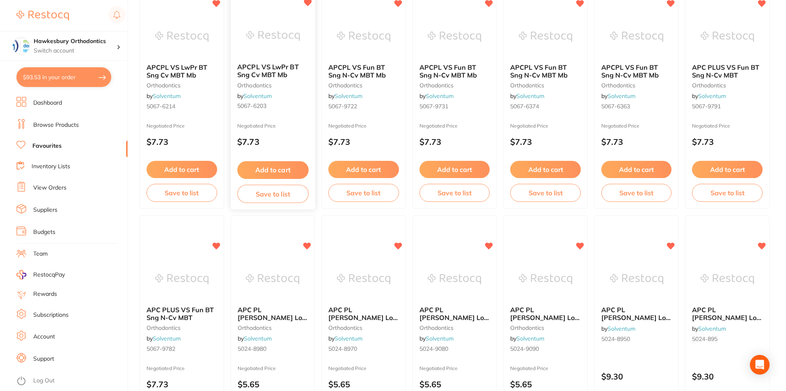
click at [271, 168] on button "Add to cart" at bounding box center [272, 170] width 71 height 18
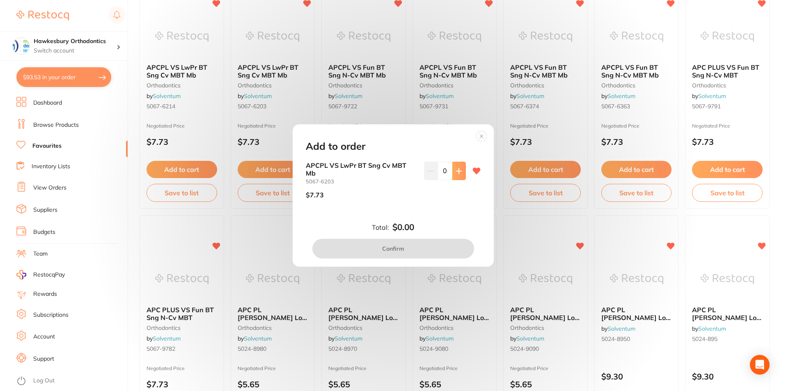
click at [459, 172] on icon at bounding box center [459, 171] width 7 height 7
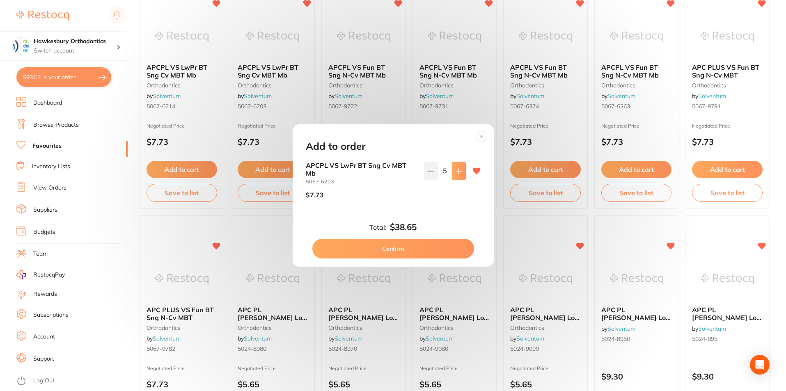
click at [459, 172] on icon at bounding box center [459, 171] width 7 height 7
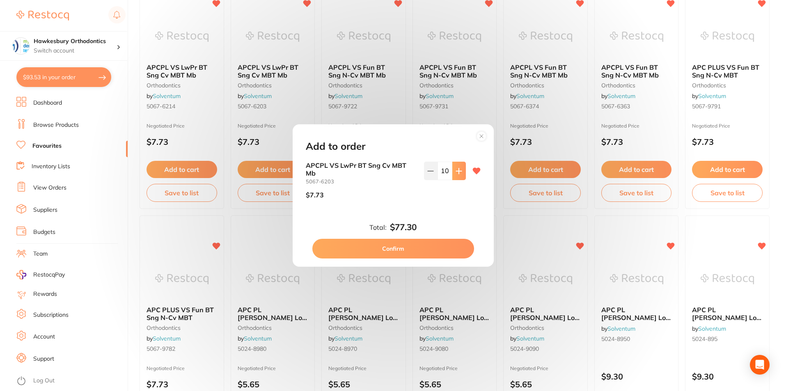
click at [459, 172] on icon at bounding box center [459, 171] width 7 height 7
type input "14"
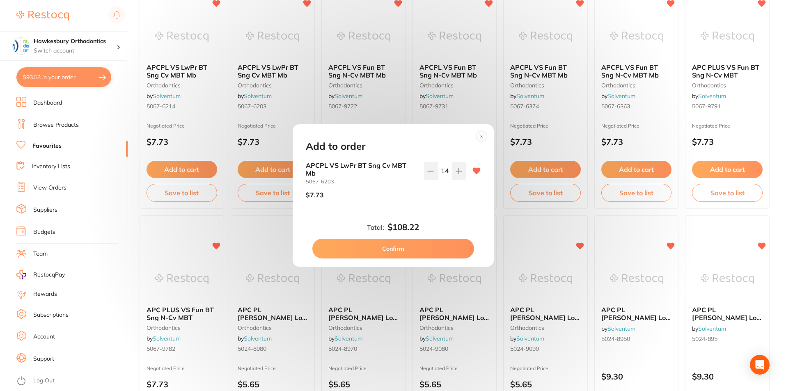
click at [399, 251] on button "Confirm" at bounding box center [393, 249] width 162 height 20
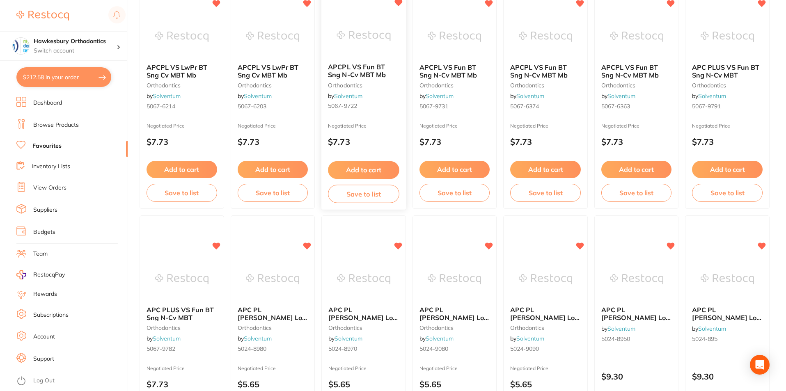
click at [354, 166] on button "Add to cart" at bounding box center [363, 170] width 71 height 18
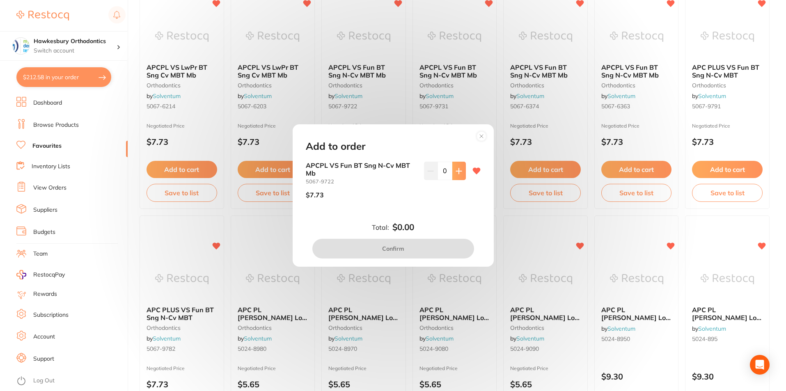
click at [460, 170] on icon at bounding box center [459, 171] width 7 height 7
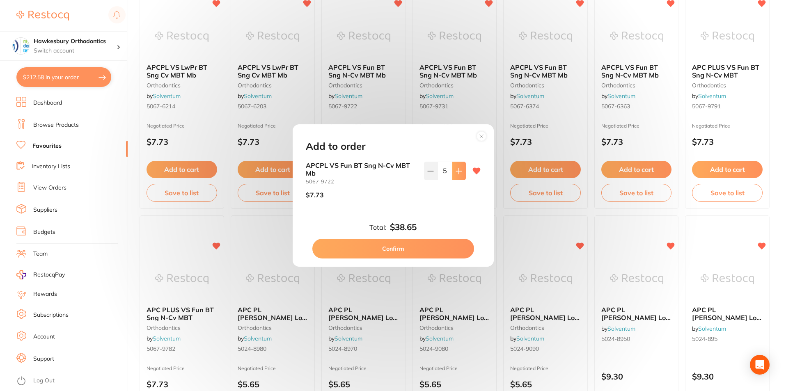
click at [460, 170] on icon at bounding box center [459, 171] width 7 height 7
click at [459, 171] on icon at bounding box center [458, 170] width 5 height 5
type input "7"
click at [397, 250] on button "Confirm" at bounding box center [393, 249] width 162 height 20
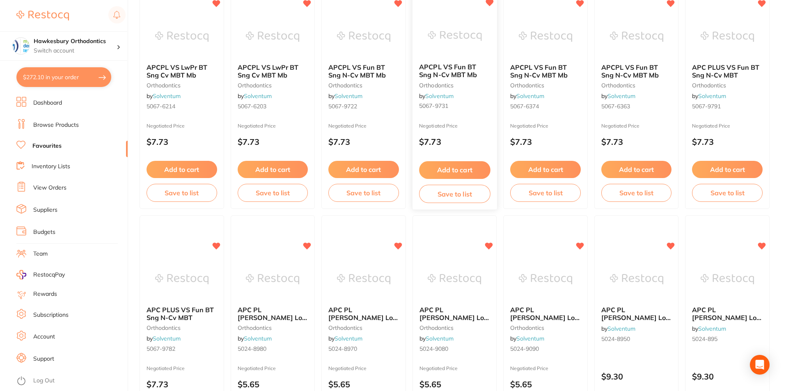
click at [448, 171] on button "Add to cart" at bounding box center [454, 170] width 71 height 18
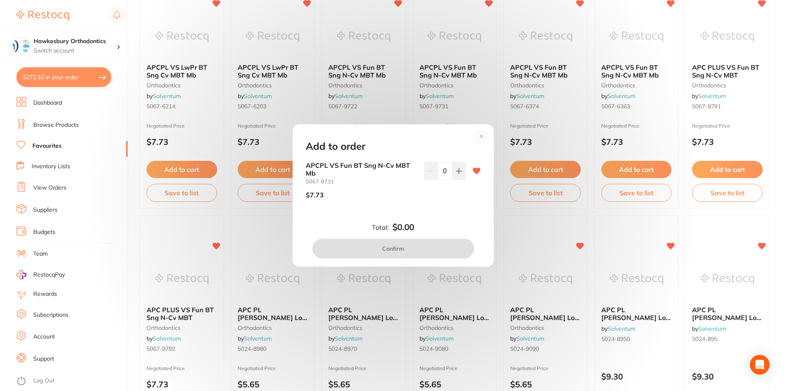
click at [448, 171] on input "0" at bounding box center [445, 171] width 15 height 18
click at [459, 170] on icon at bounding box center [459, 171] width 7 height 7
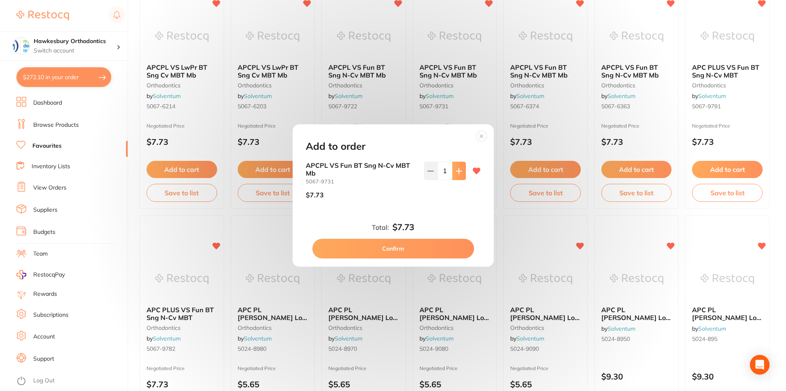
click at [459, 170] on icon at bounding box center [459, 171] width 7 height 7
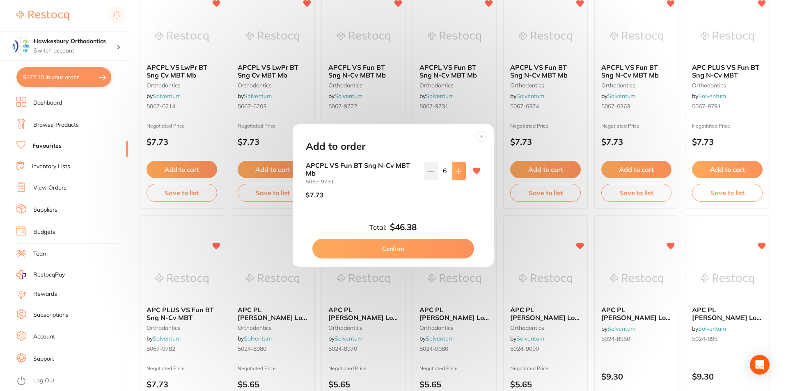
click at [459, 170] on icon at bounding box center [459, 171] width 7 height 7
type input "8"
click at [415, 248] on button "Confirm" at bounding box center [393, 249] width 162 height 20
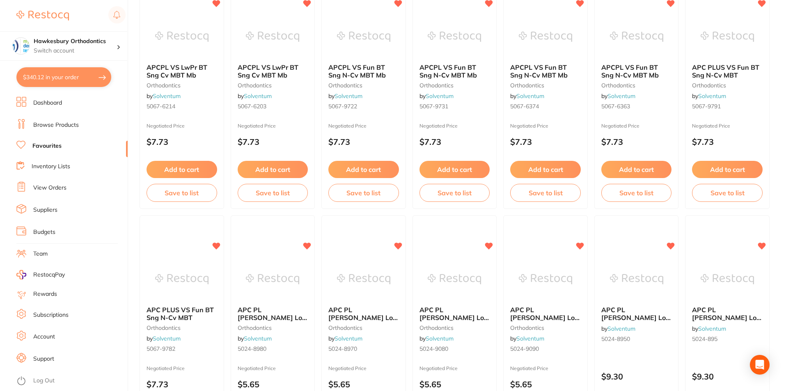
click at [539, 168] on button "Add to cart" at bounding box center [545, 169] width 71 height 17
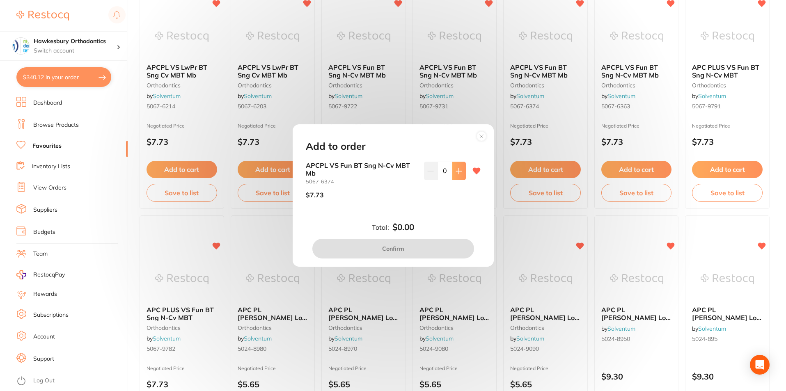
click at [461, 171] on button at bounding box center [459, 171] width 14 height 18
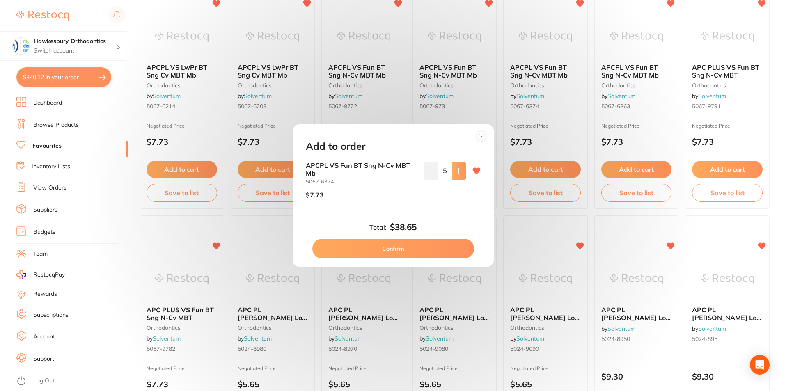
click at [461, 171] on button at bounding box center [459, 171] width 14 height 18
type input "7"
click at [418, 249] on button "Confirm" at bounding box center [393, 249] width 162 height 20
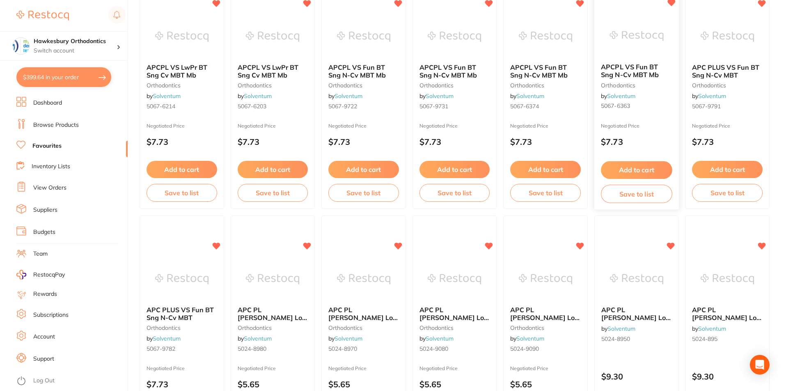
click at [633, 170] on button "Add to cart" at bounding box center [636, 170] width 71 height 18
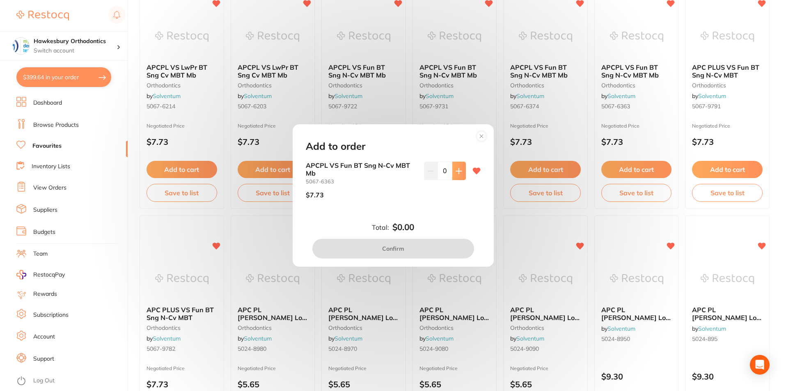
click at [459, 172] on icon at bounding box center [459, 171] width 7 height 7
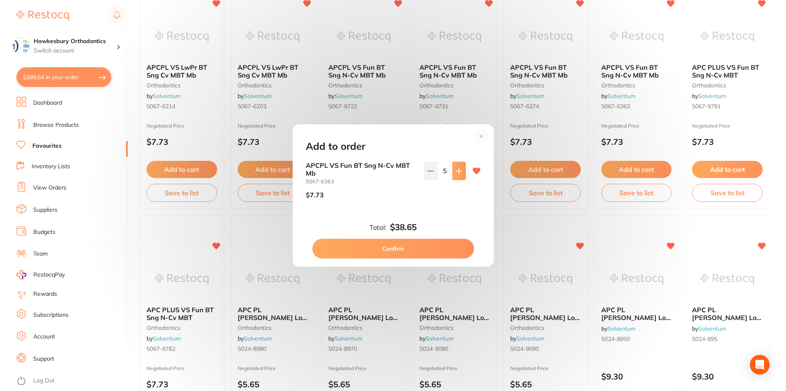
click at [459, 172] on icon at bounding box center [459, 171] width 7 height 7
type input "7"
click at [422, 252] on button "Confirm" at bounding box center [393, 249] width 162 height 20
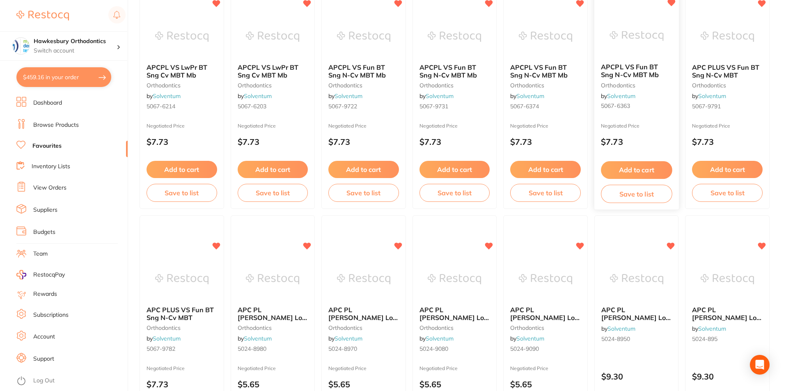
click at [620, 168] on button "Add to cart" at bounding box center [636, 170] width 71 height 18
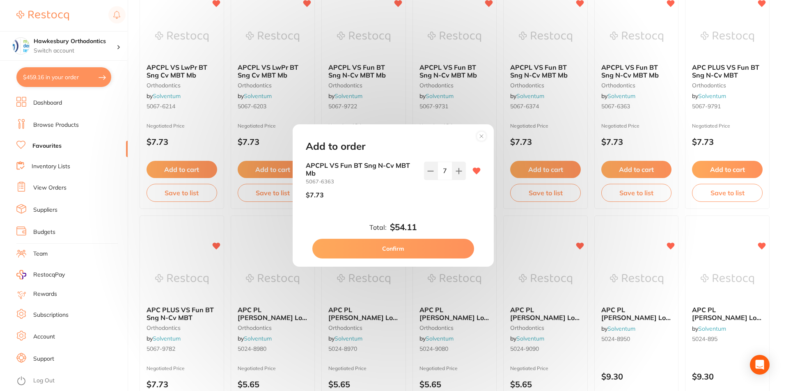
click at [481, 135] on icon at bounding box center [481, 136] width 3 height 3
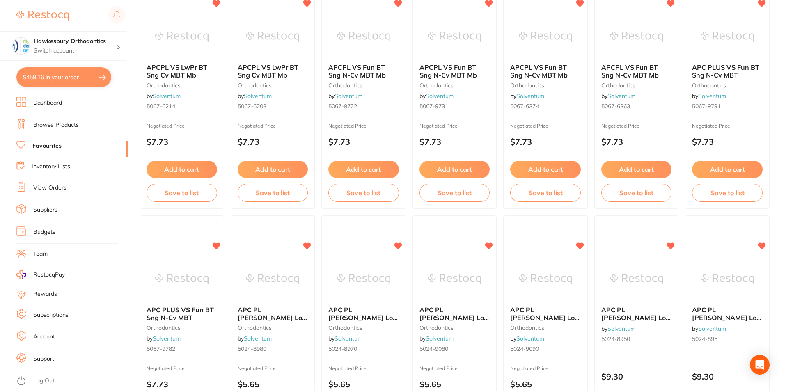
click at [727, 170] on button "Add to cart" at bounding box center [727, 169] width 71 height 17
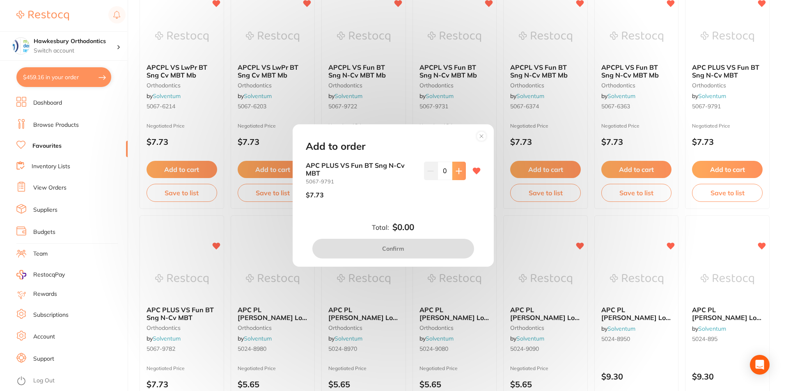
click at [458, 171] on icon at bounding box center [458, 170] width 5 height 5
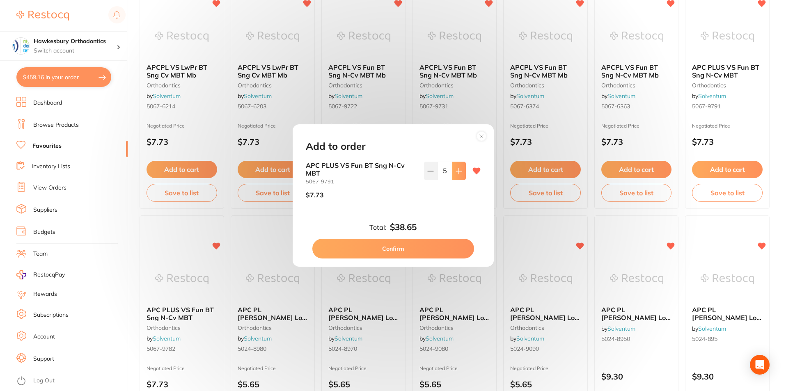
click at [458, 171] on icon at bounding box center [458, 170] width 5 height 5
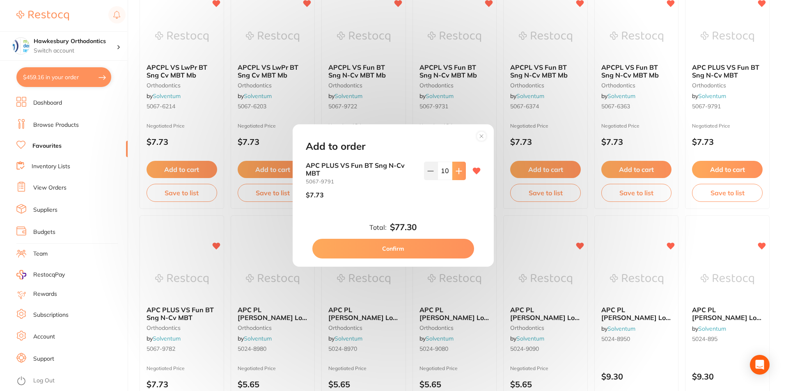
click at [458, 171] on icon at bounding box center [458, 170] width 5 height 5
type input "12"
click at [404, 248] on button "Confirm" at bounding box center [393, 249] width 162 height 20
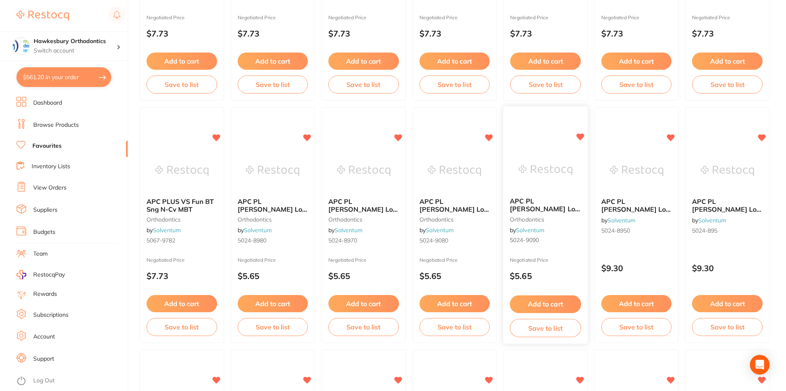
scroll to position [246, 0]
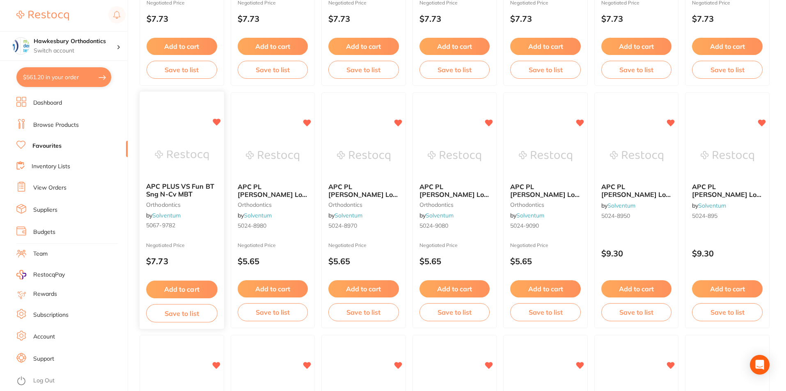
click at [187, 286] on button "Add to cart" at bounding box center [181, 290] width 71 height 18
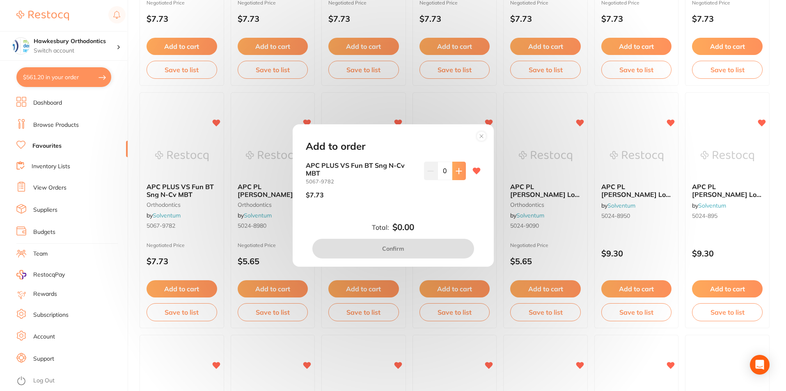
click at [457, 171] on icon at bounding box center [458, 170] width 5 height 5
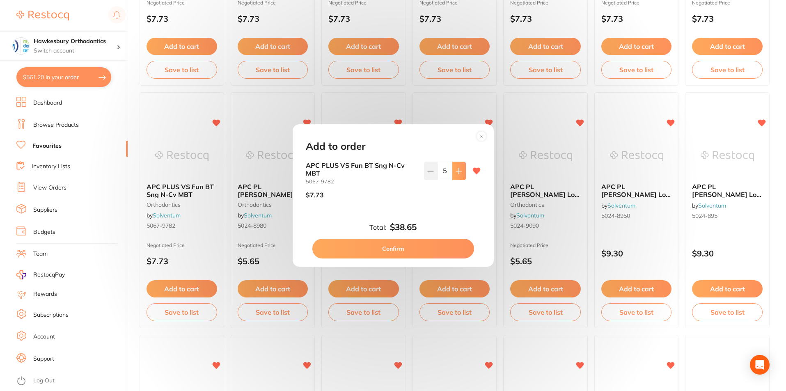
click at [457, 171] on icon at bounding box center [458, 170] width 5 height 5
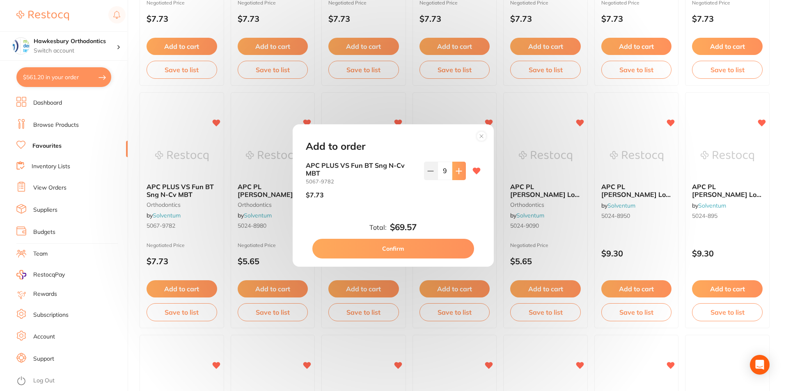
type input "10"
click at [395, 248] on button "Confirm" at bounding box center [393, 249] width 162 height 20
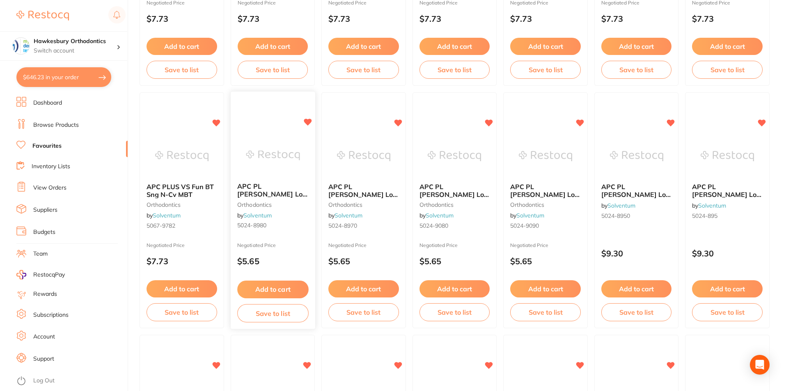
click at [270, 289] on button "Add to cart" at bounding box center [272, 290] width 71 height 18
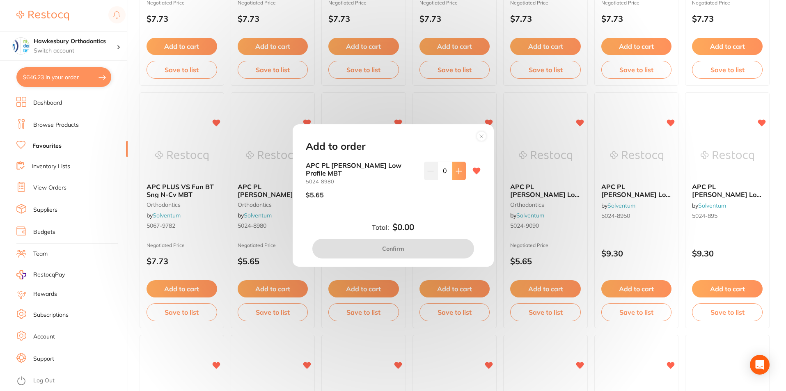
click at [459, 174] on icon at bounding box center [459, 171] width 7 height 7
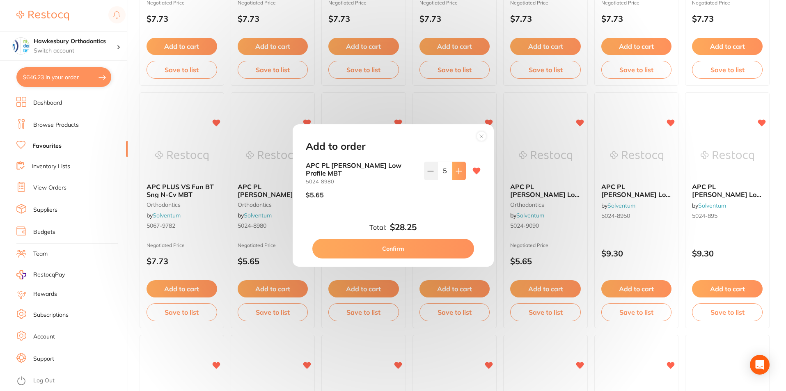
click at [459, 174] on icon at bounding box center [459, 171] width 7 height 7
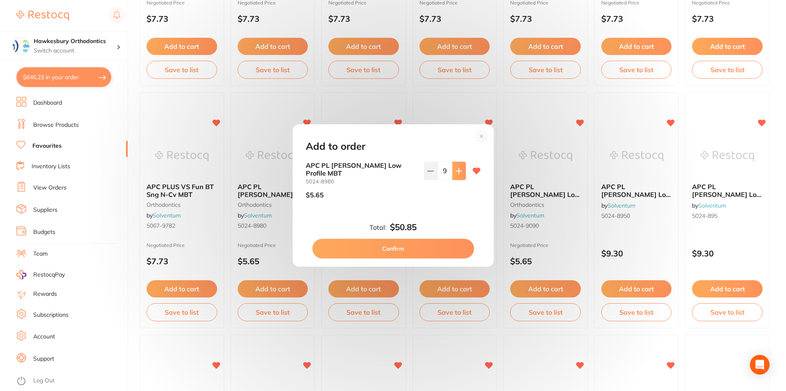
type input "10"
click at [401, 244] on button "Confirm" at bounding box center [393, 249] width 162 height 20
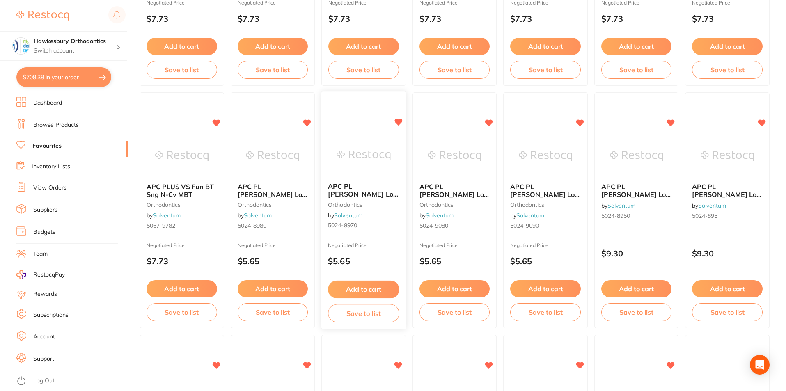
click at [366, 290] on button "Add to cart" at bounding box center [363, 290] width 71 height 18
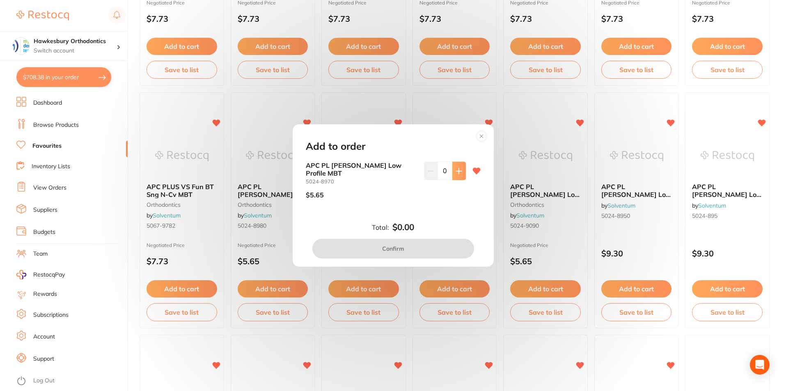
click at [456, 172] on icon at bounding box center [459, 171] width 7 height 7
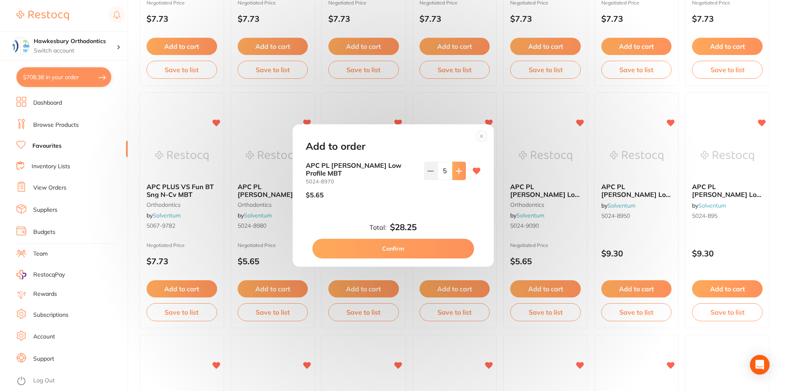
click at [456, 172] on icon at bounding box center [459, 171] width 7 height 7
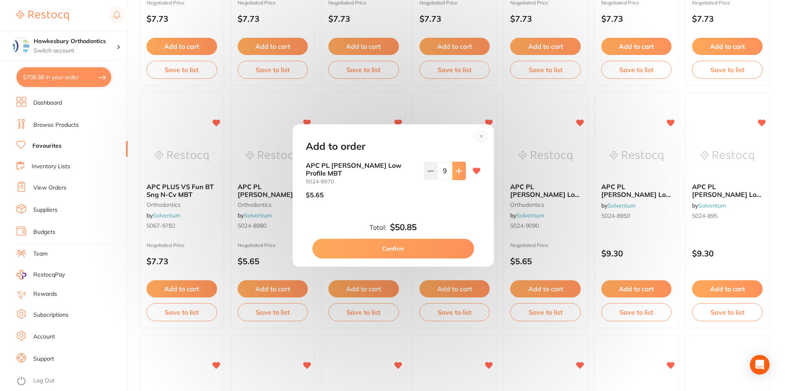
type input "10"
click at [409, 245] on button "Confirm" at bounding box center [393, 249] width 162 height 20
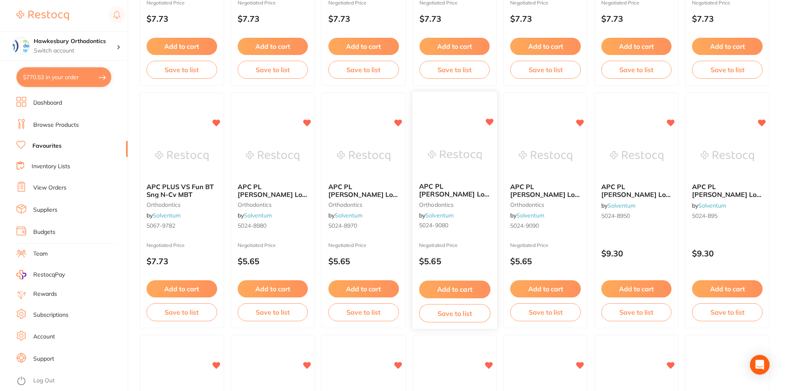
click at [457, 287] on button "Add to cart" at bounding box center [454, 290] width 71 height 18
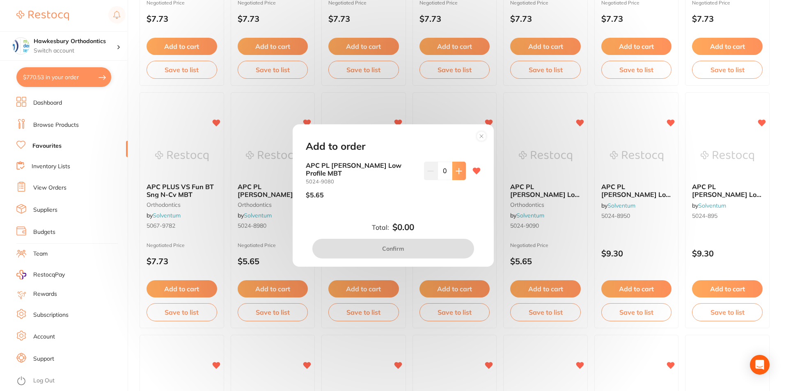
click at [456, 171] on icon at bounding box center [459, 171] width 7 height 7
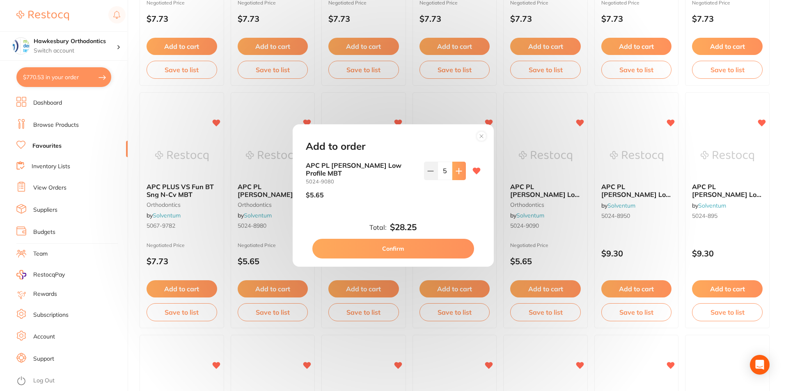
click at [456, 171] on icon at bounding box center [459, 171] width 7 height 7
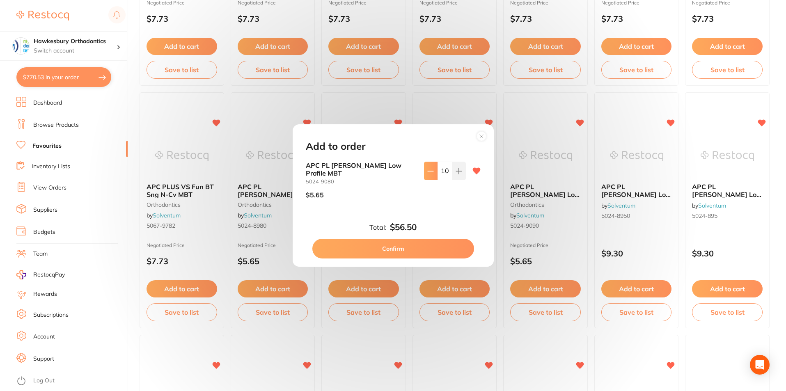
click at [431, 174] on icon at bounding box center [430, 171] width 7 height 7
type input "9"
click at [400, 245] on button "Confirm" at bounding box center [393, 249] width 162 height 20
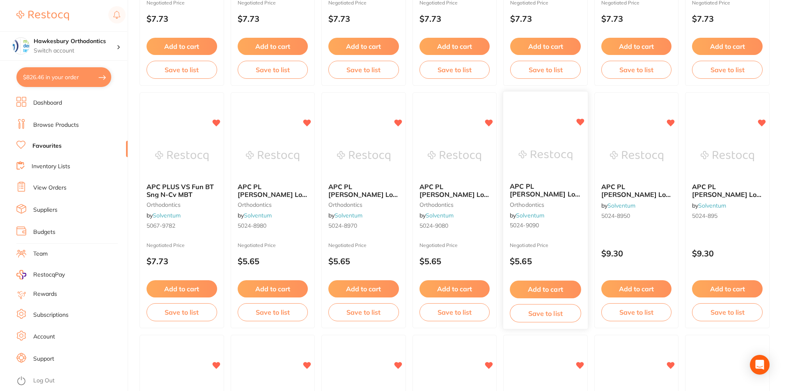
click at [550, 296] on button "Add to cart" at bounding box center [545, 290] width 71 height 18
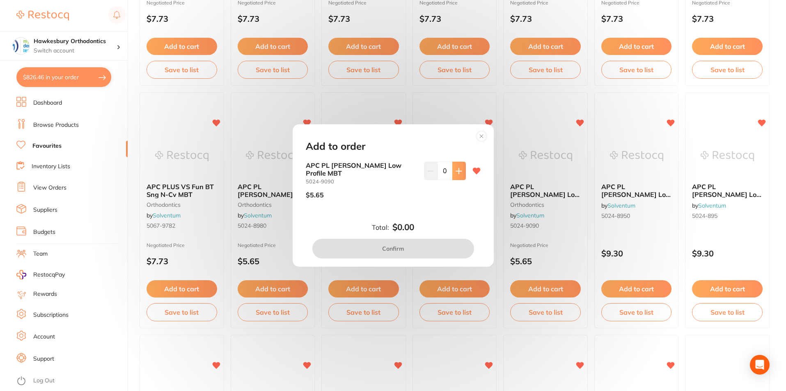
click at [461, 176] on button at bounding box center [459, 171] width 14 height 18
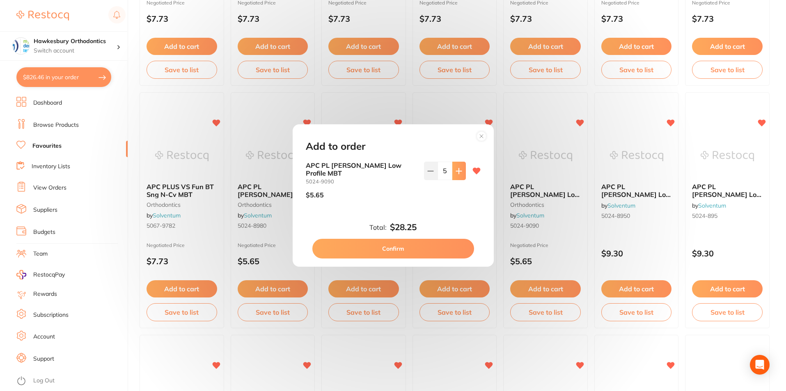
click at [461, 176] on button at bounding box center [459, 171] width 14 height 18
click at [460, 176] on button at bounding box center [459, 171] width 14 height 18
type input "8"
click at [412, 243] on button "Confirm" at bounding box center [393, 249] width 162 height 20
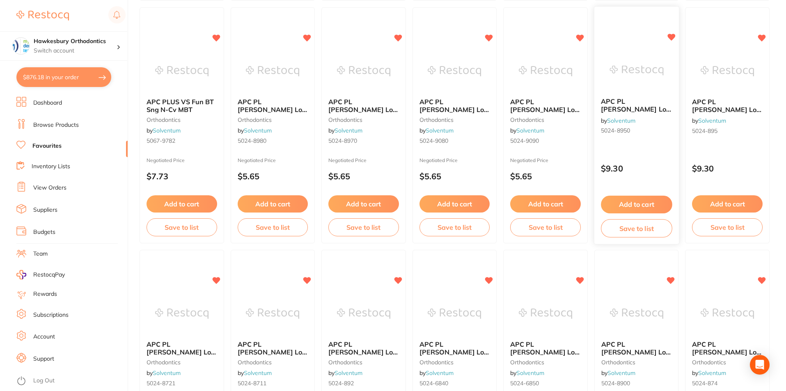
scroll to position [328, 0]
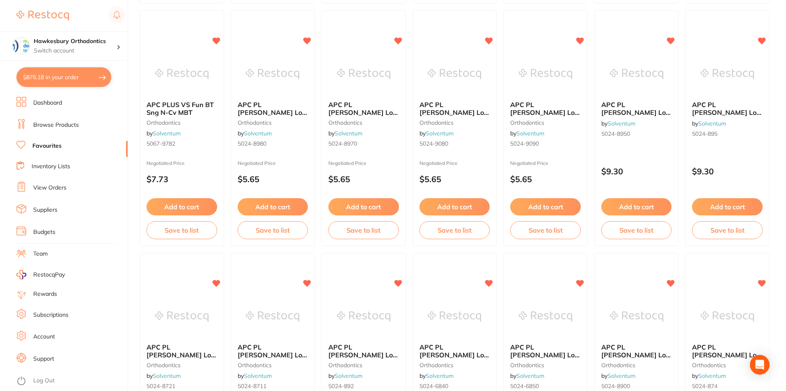
drag, startPoint x: 621, startPoint y: 107, endPoint x: 633, endPoint y: 109, distance: 12.0
click at [621, 107] on span "APC PL [PERSON_NAME] Low Profile MBT" at bounding box center [636, 112] width 70 height 23
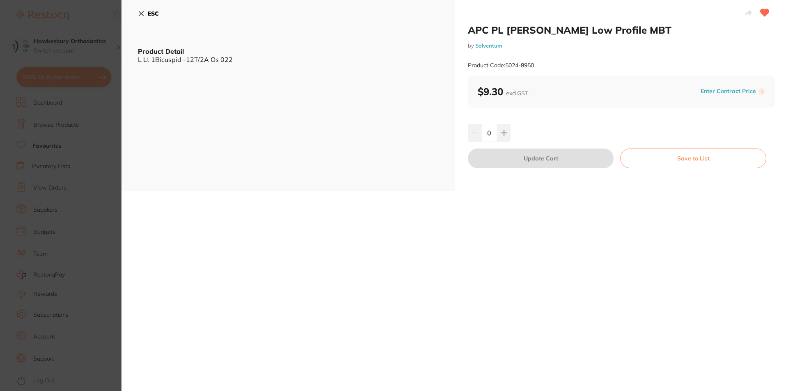
click at [139, 14] on icon at bounding box center [141, 13] width 7 height 7
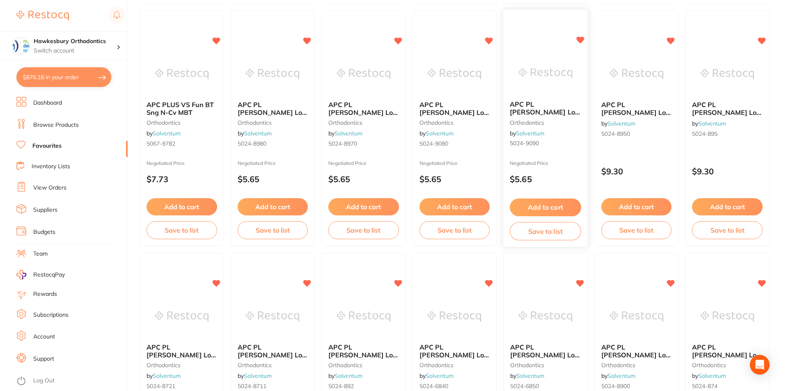
scroll to position [287, 0]
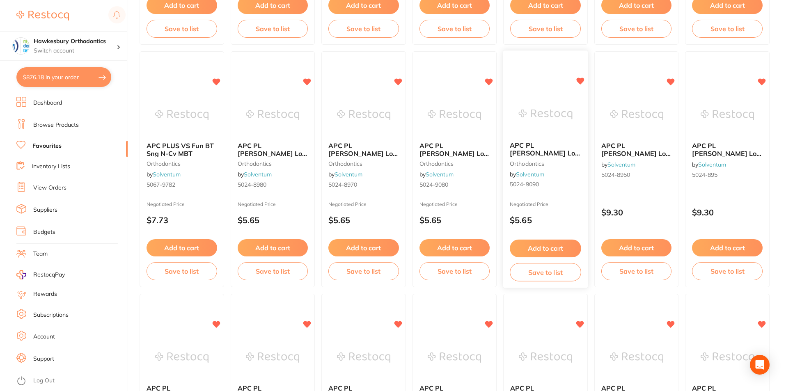
click at [539, 147] on span "APC PL [PERSON_NAME] Low Profile MBT" at bounding box center [545, 153] width 71 height 23
click at [534, 154] on section at bounding box center [393, 195] width 786 height 391
click at [542, 247] on button "Add to cart" at bounding box center [545, 247] width 71 height 17
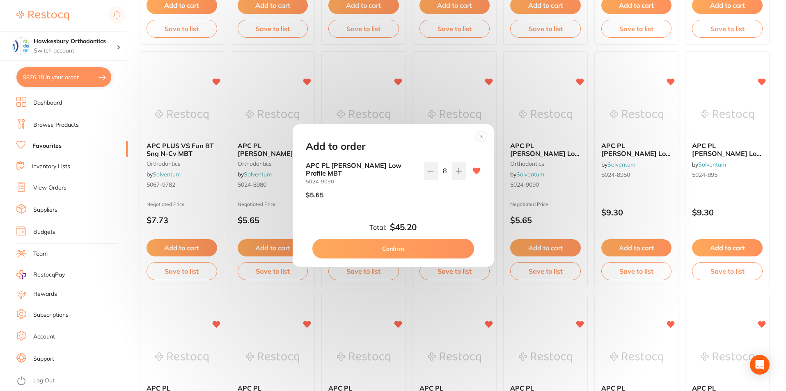
click at [484, 138] on circle at bounding box center [481, 135] width 9 height 9
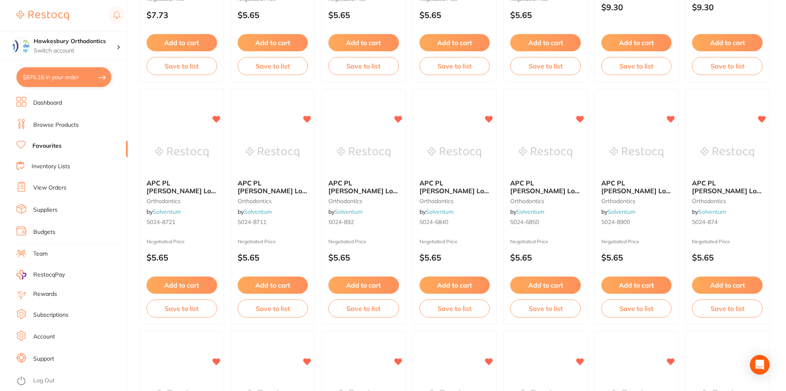
scroll to position [534, 0]
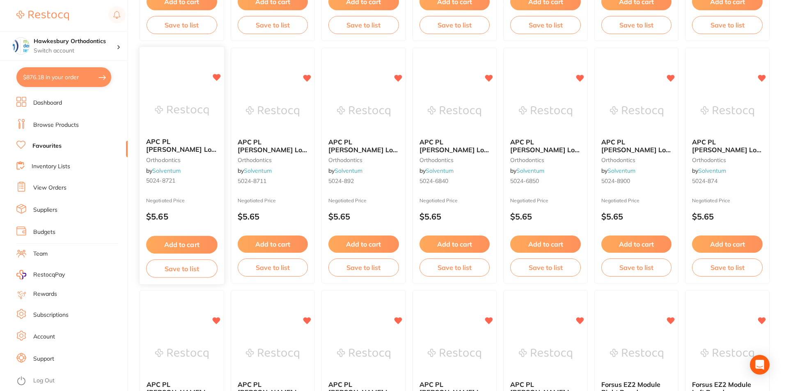
click at [188, 248] on button "Add to cart" at bounding box center [181, 245] width 71 height 18
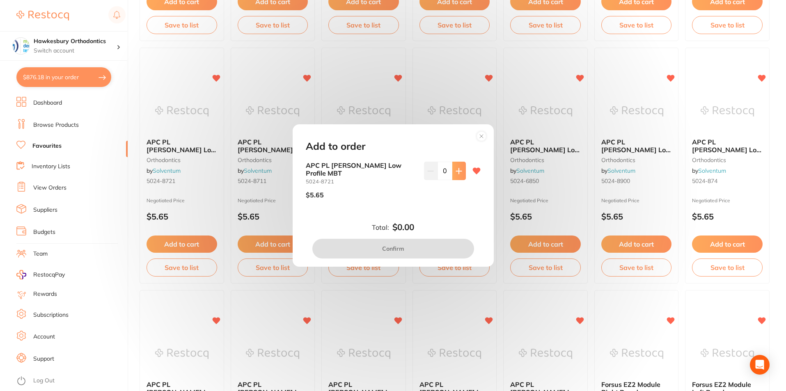
click at [460, 174] on icon at bounding box center [459, 171] width 7 height 7
click at [458, 174] on icon at bounding box center [459, 171] width 7 height 7
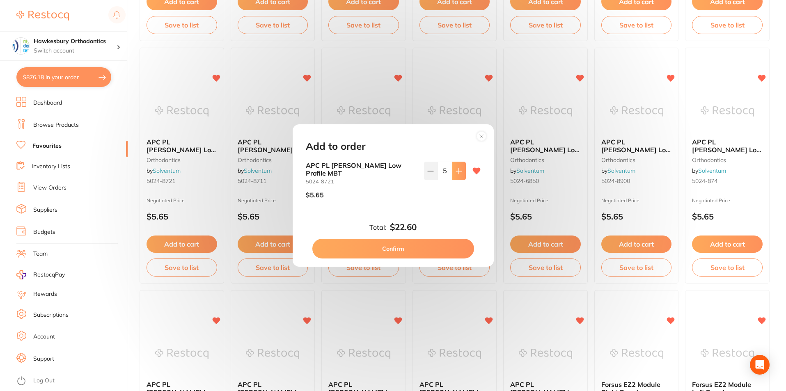
click at [458, 174] on icon at bounding box center [459, 171] width 7 height 7
click at [457, 174] on icon at bounding box center [458, 170] width 5 height 5
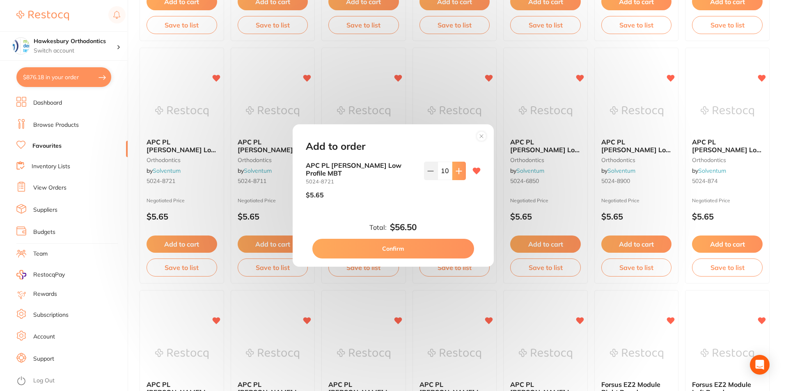
click at [457, 174] on icon at bounding box center [458, 170] width 5 height 5
type input "11"
click at [422, 244] on button "Confirm" at bounding box center [393, 249] width 162 height 20
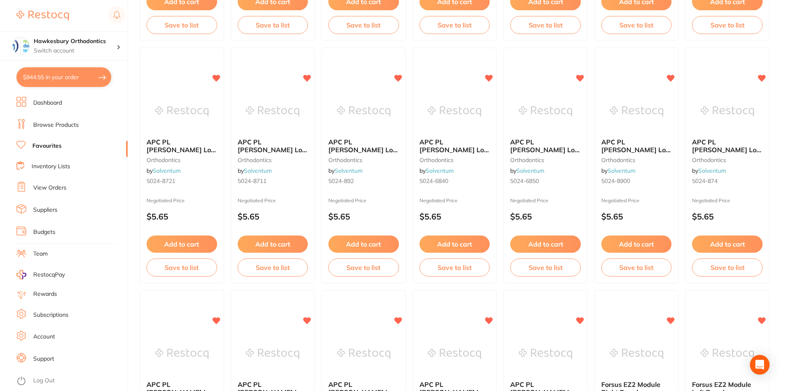
click at [53, 124] on link "Browse Products" at bounding box center [56, 125] width 46 height 8
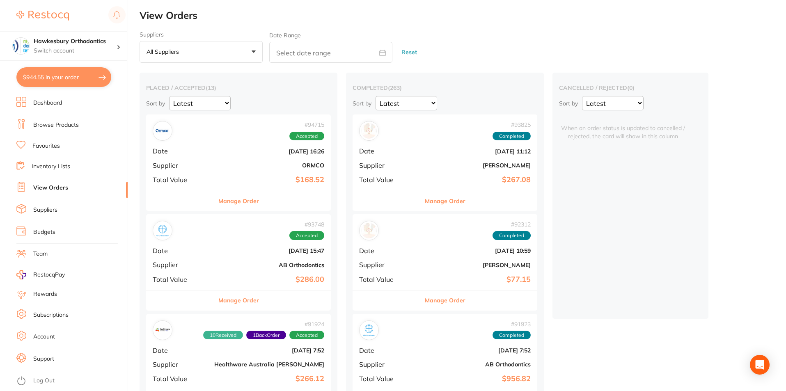
click at [57, 76] on button "$944.55 in your order" at bounding box center [63, 77] width 95 height 20
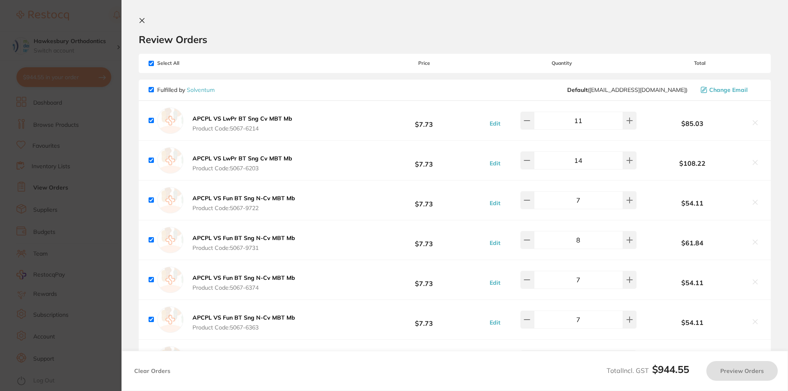
checkbox input "true"
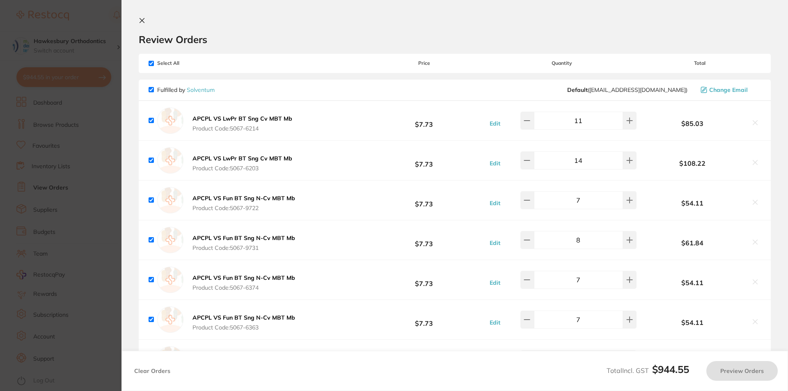
checkbox input "true"
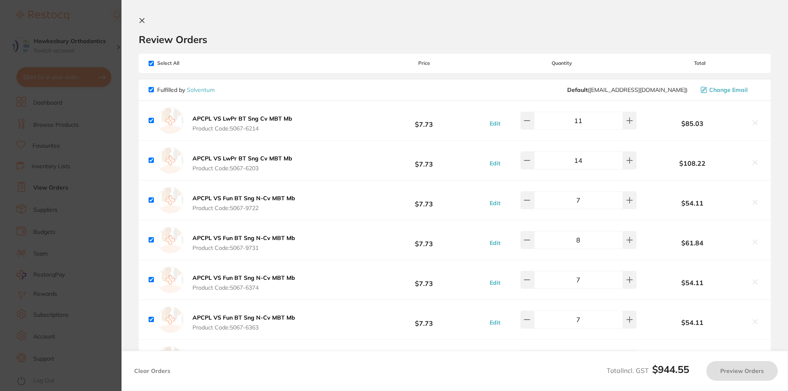
checkbox input "true"
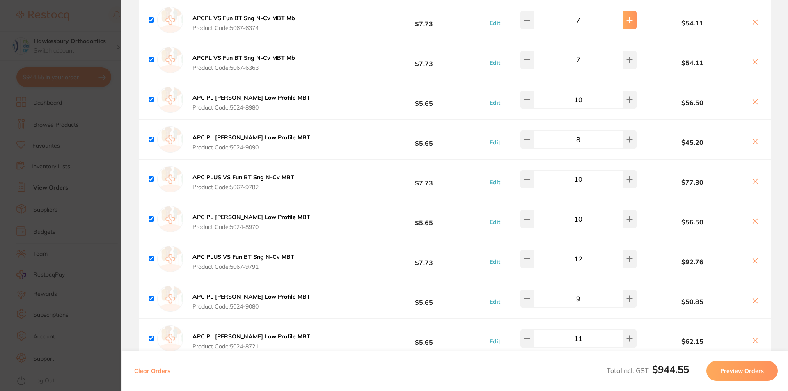
scroll to position [246, 0]
